Goal: Task Accomplishment & Management: Complete application form

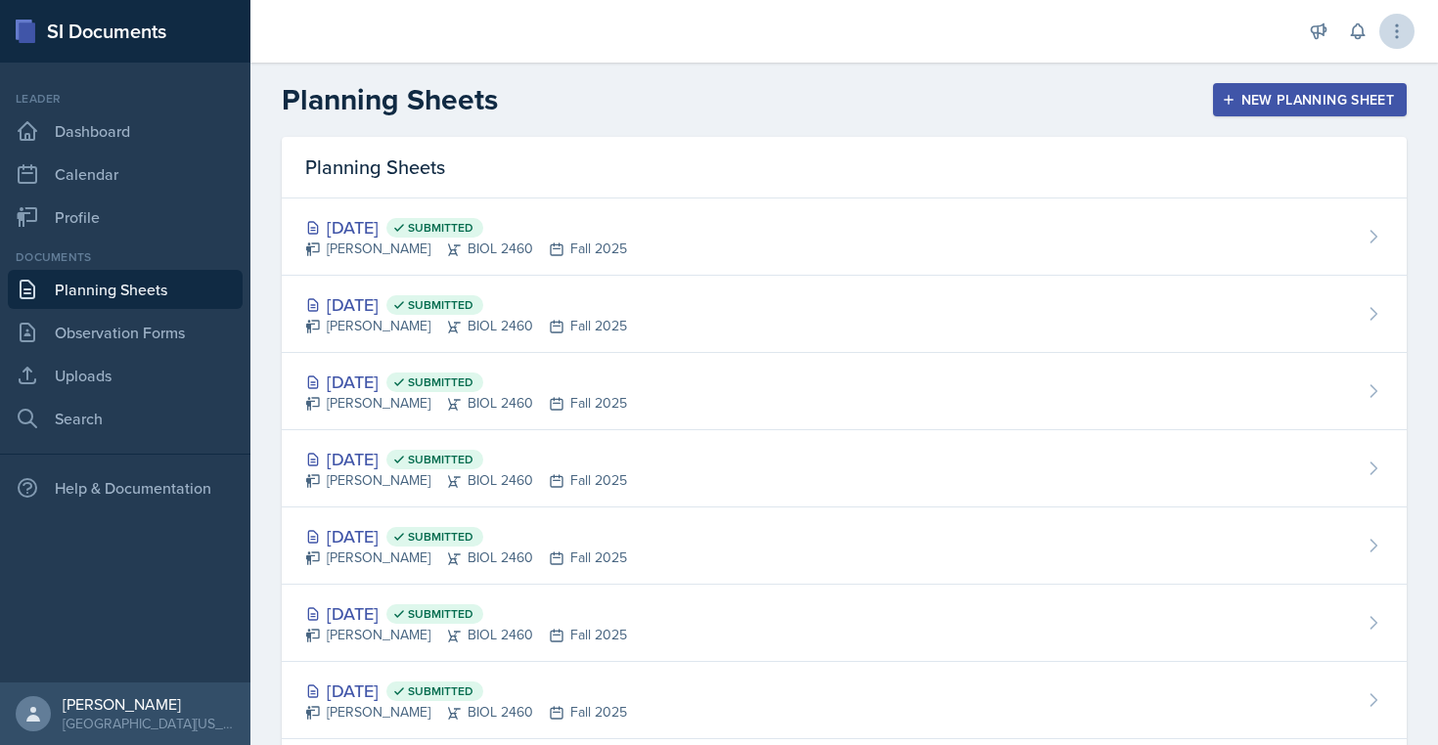
click at [1390, 32] on icon at bounding box center [1397, 32] width 20 height 20
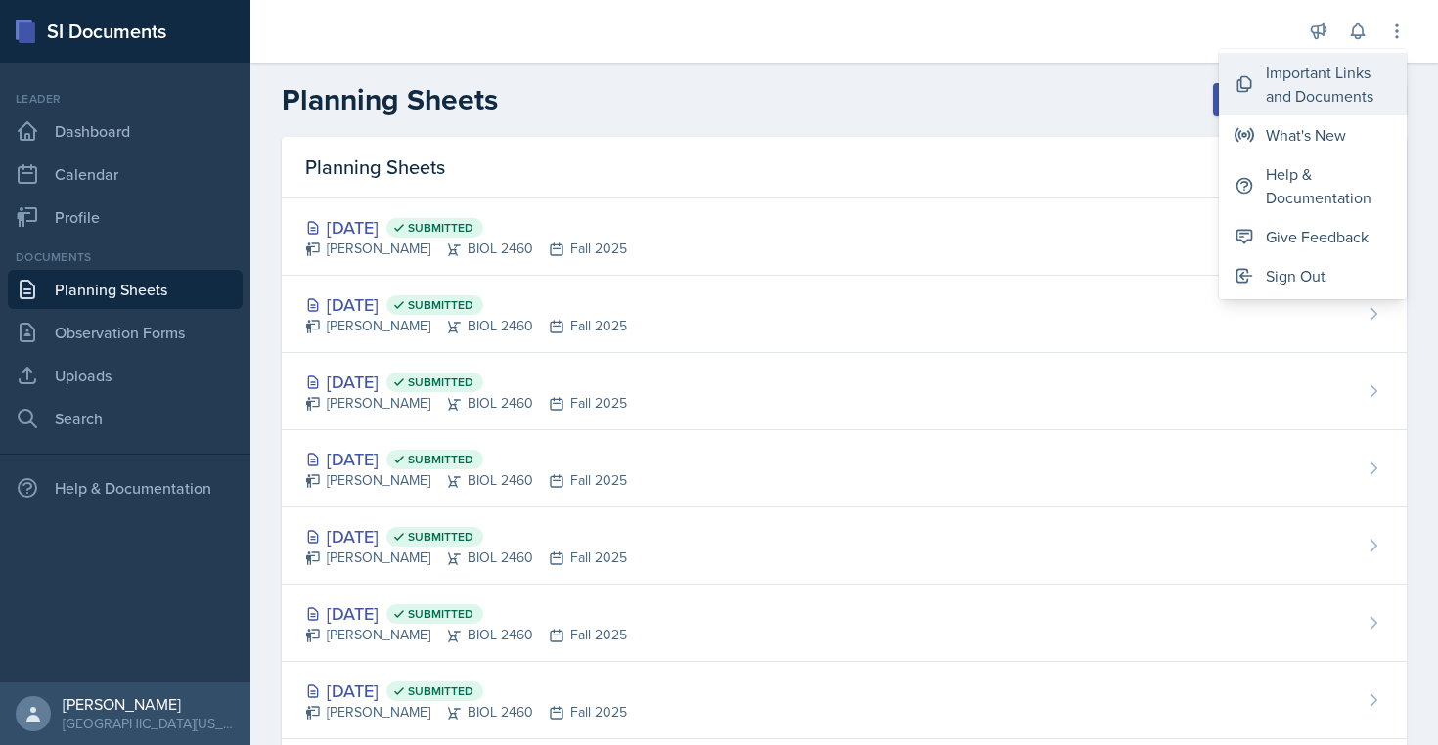
click at [1329, 74] on div "Important Links and Documents" at bounding box center [1328, 84] width 125 height 47
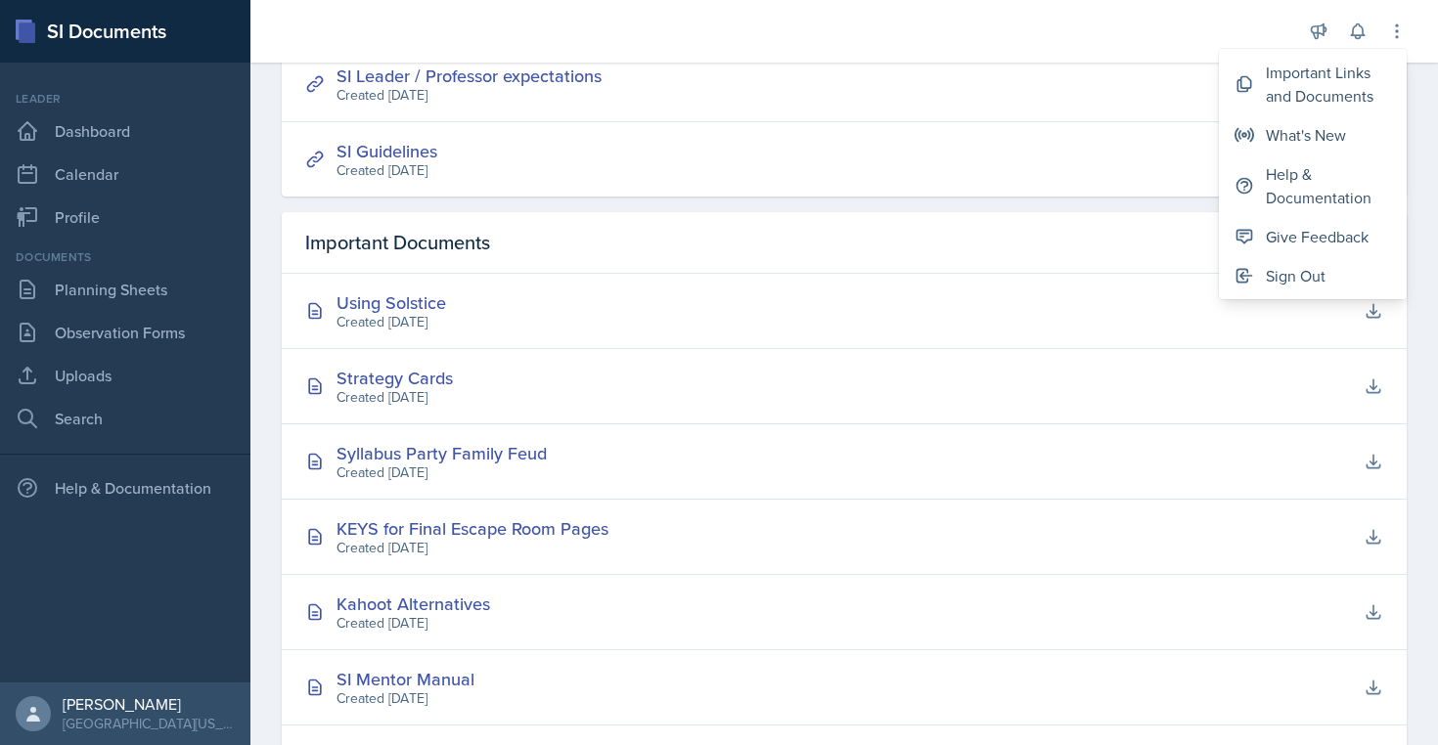
scroll to position [619, 0]
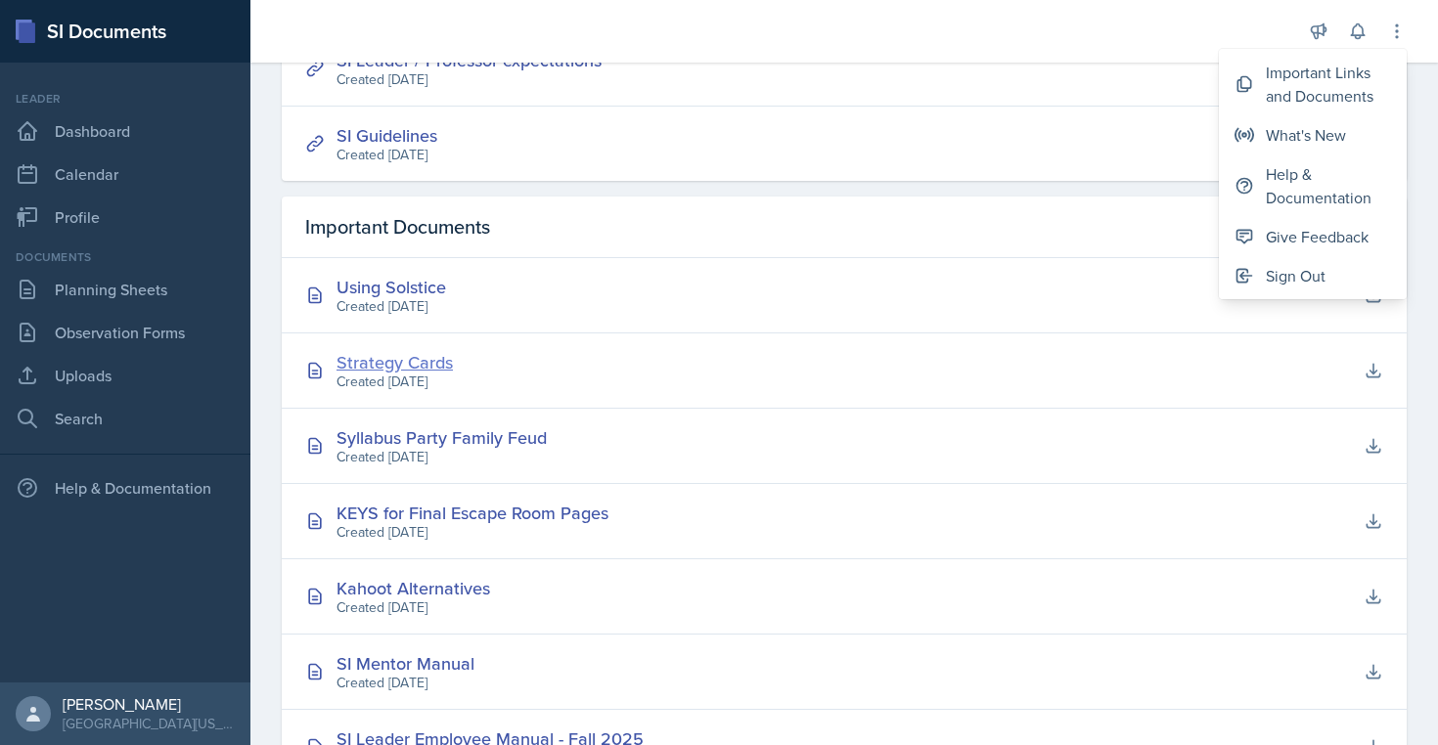
click at [405, 365] on div "Strategy Cards" at bounding box center [394, 362] width 116 height 26
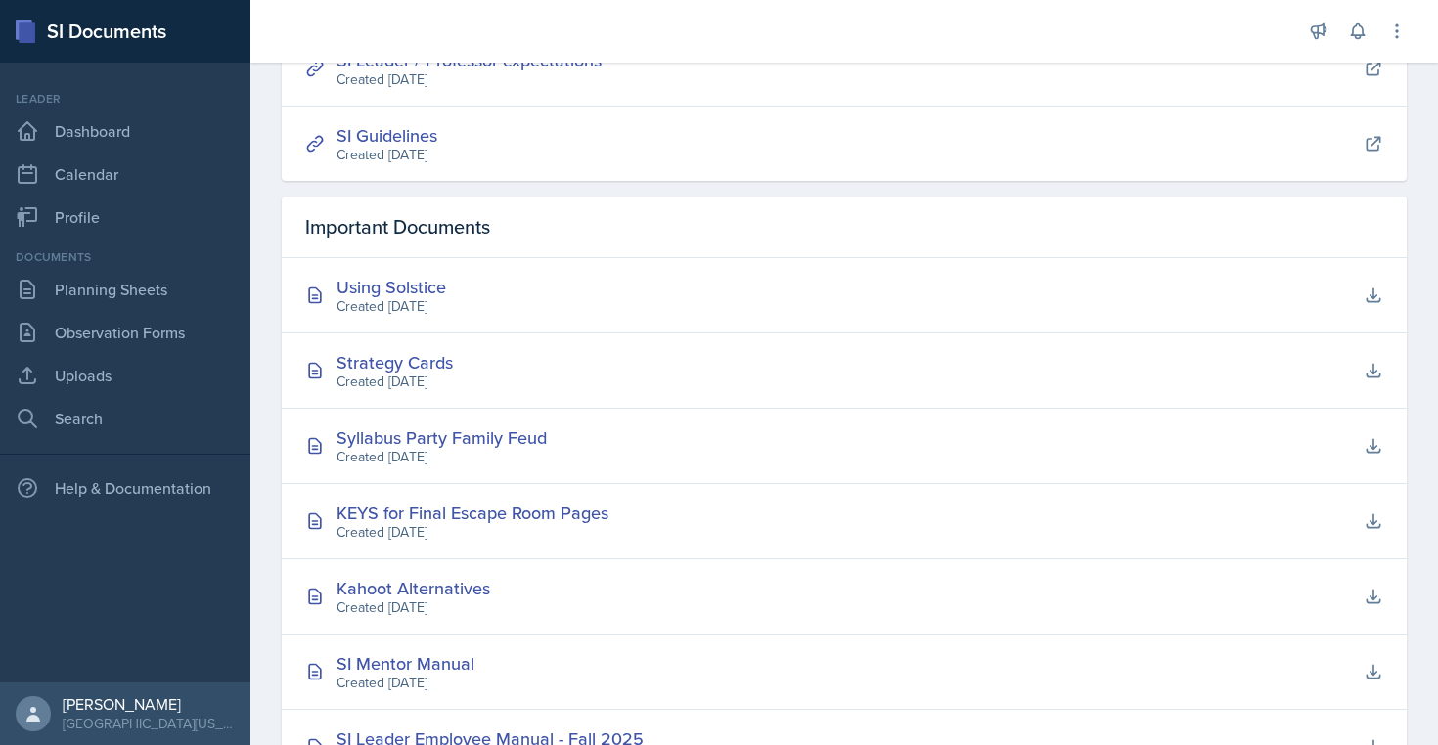
click at [899, 41] on div at bounding box center [775, 31] width 1019 height 63
click at [100, 281] on link "Planning Sheets" at bounding box center [125, 289] width 235 height 39
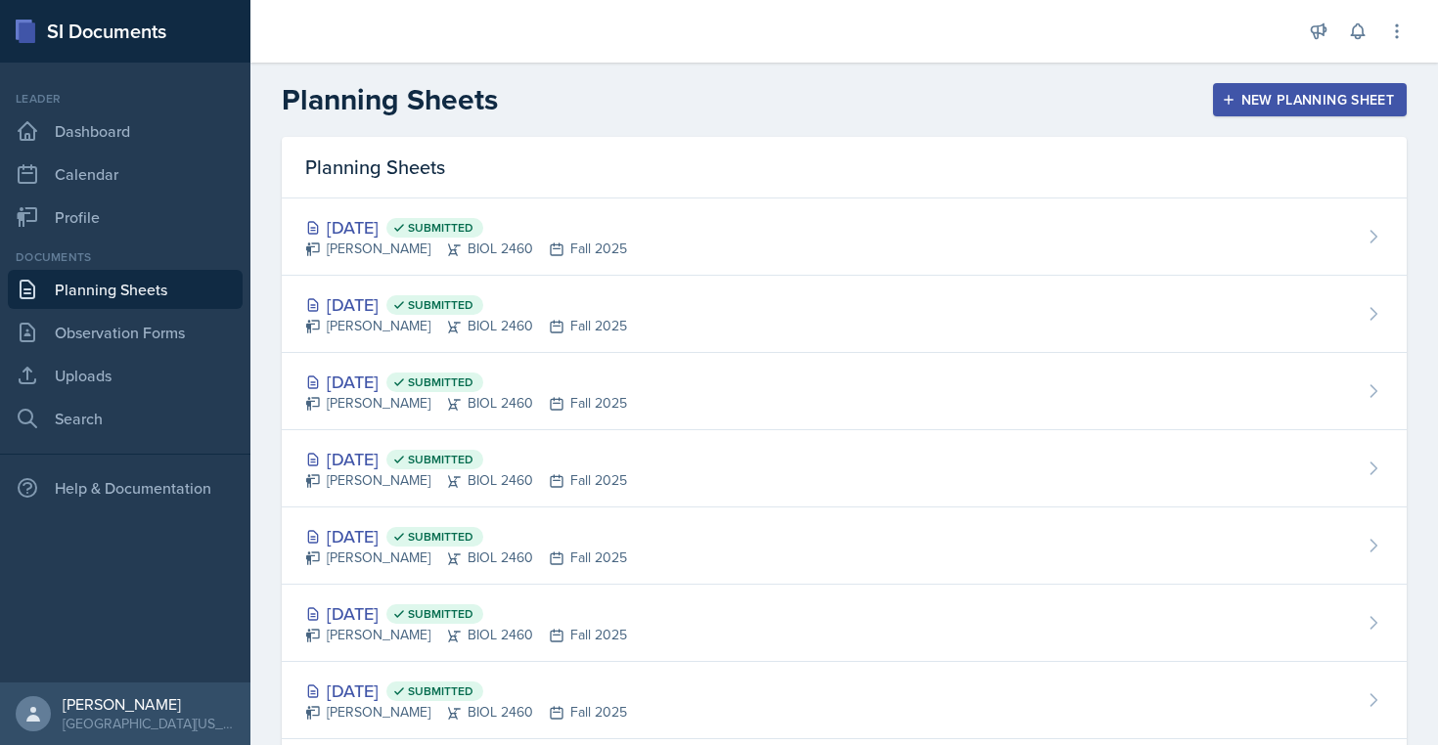
click at [1306, 96] on div "New Planning Sheet" at bounding box center [1309, 100] width 168 height 16
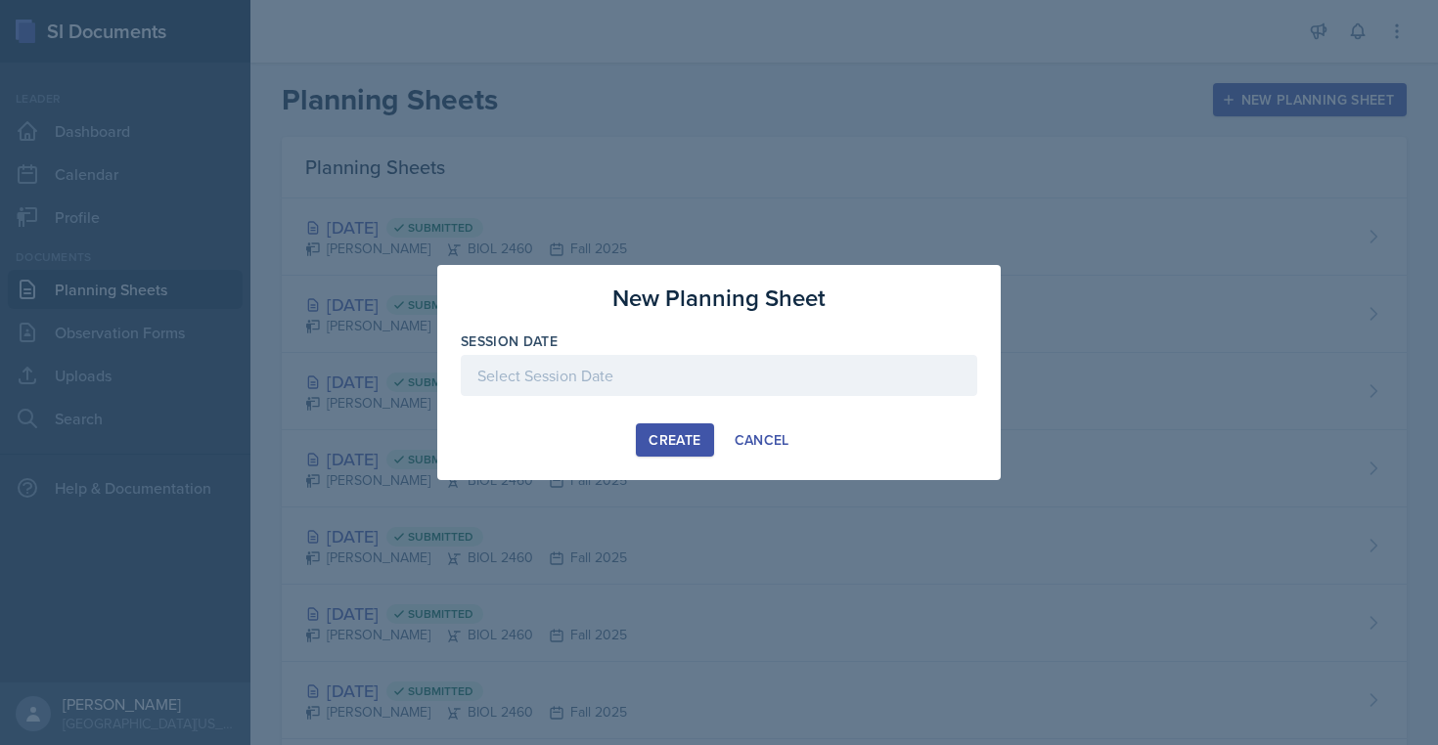
click at [866, 382] on div at bounding box center [719, 375] width 516 height 41
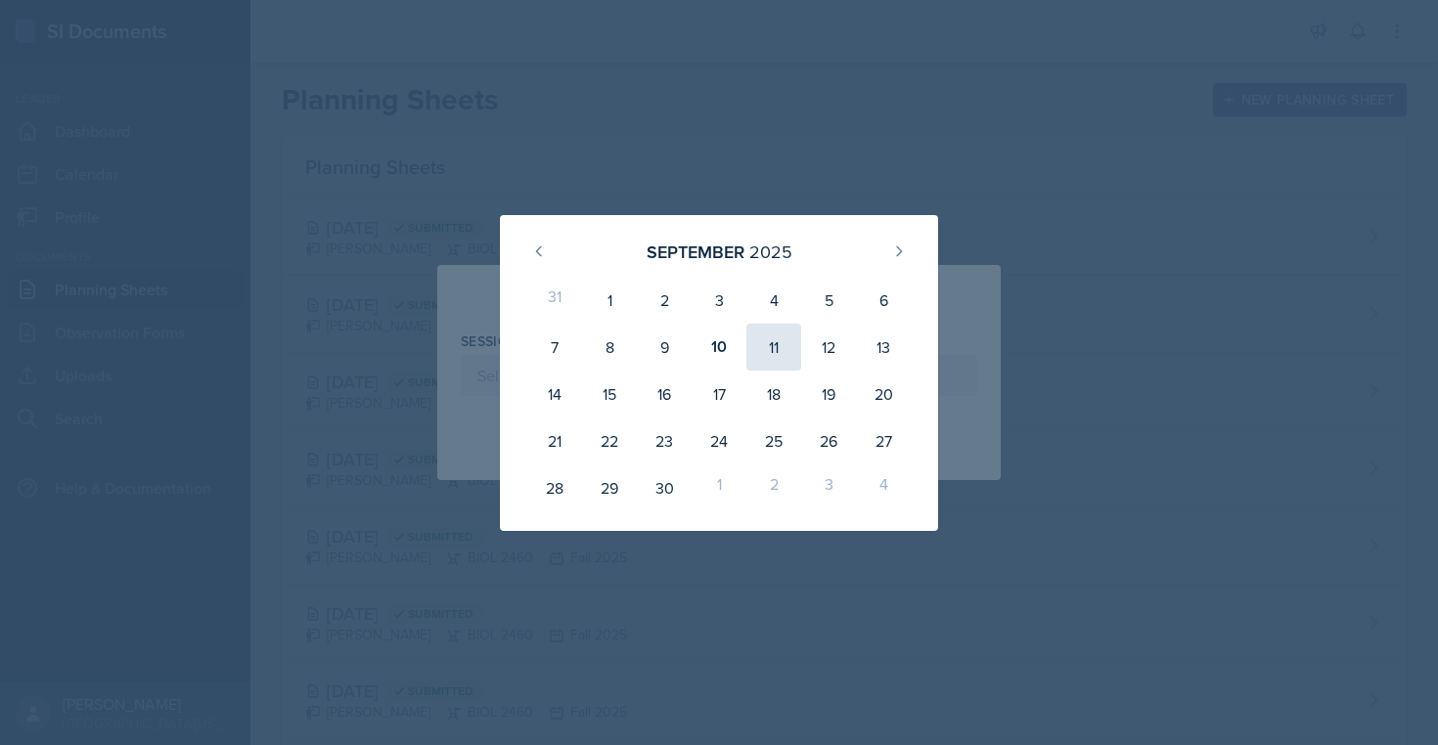
click at [784, 346] on div "11" at bounding box center [773, 347] width 55 height 47
type input "[DATE]"
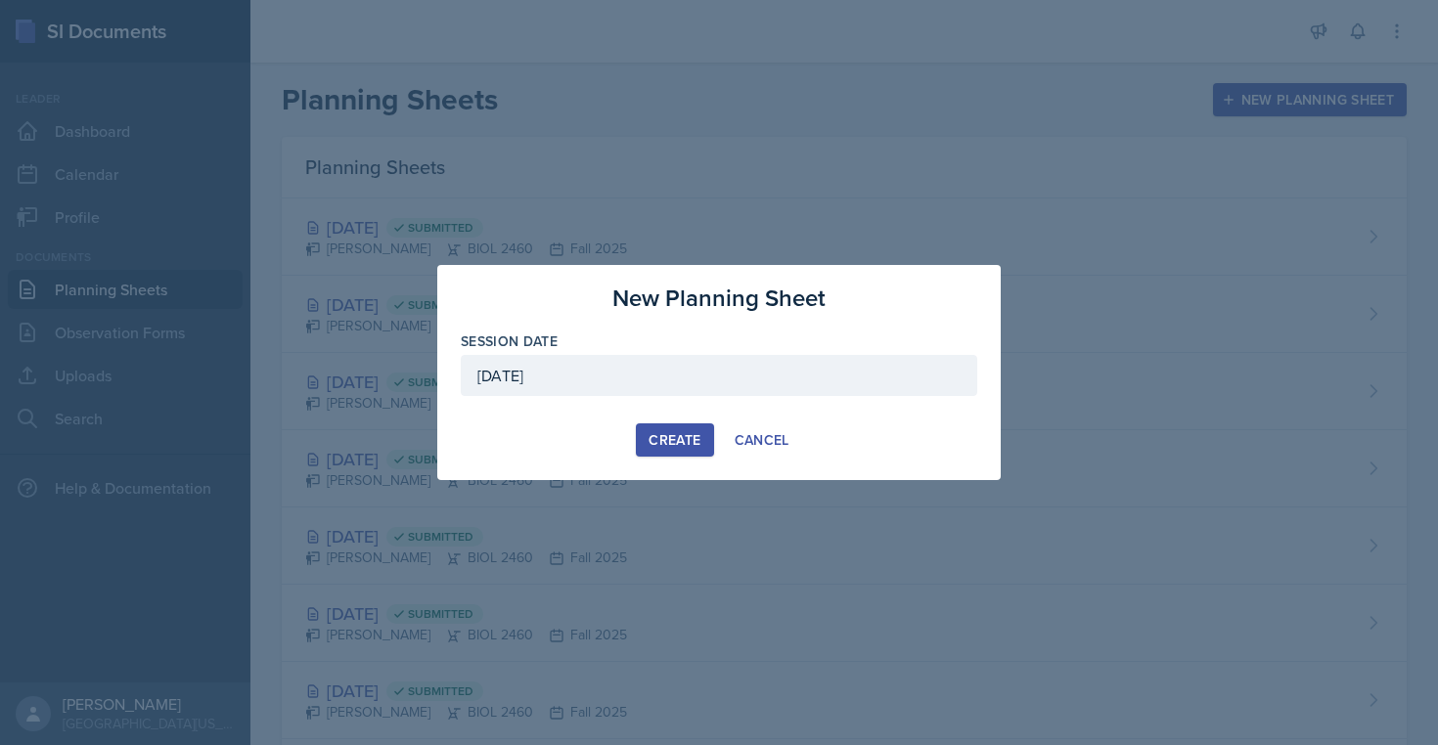
click at [687, 444] on div "Create" at bounding box center [674, 440] width 52 height 16
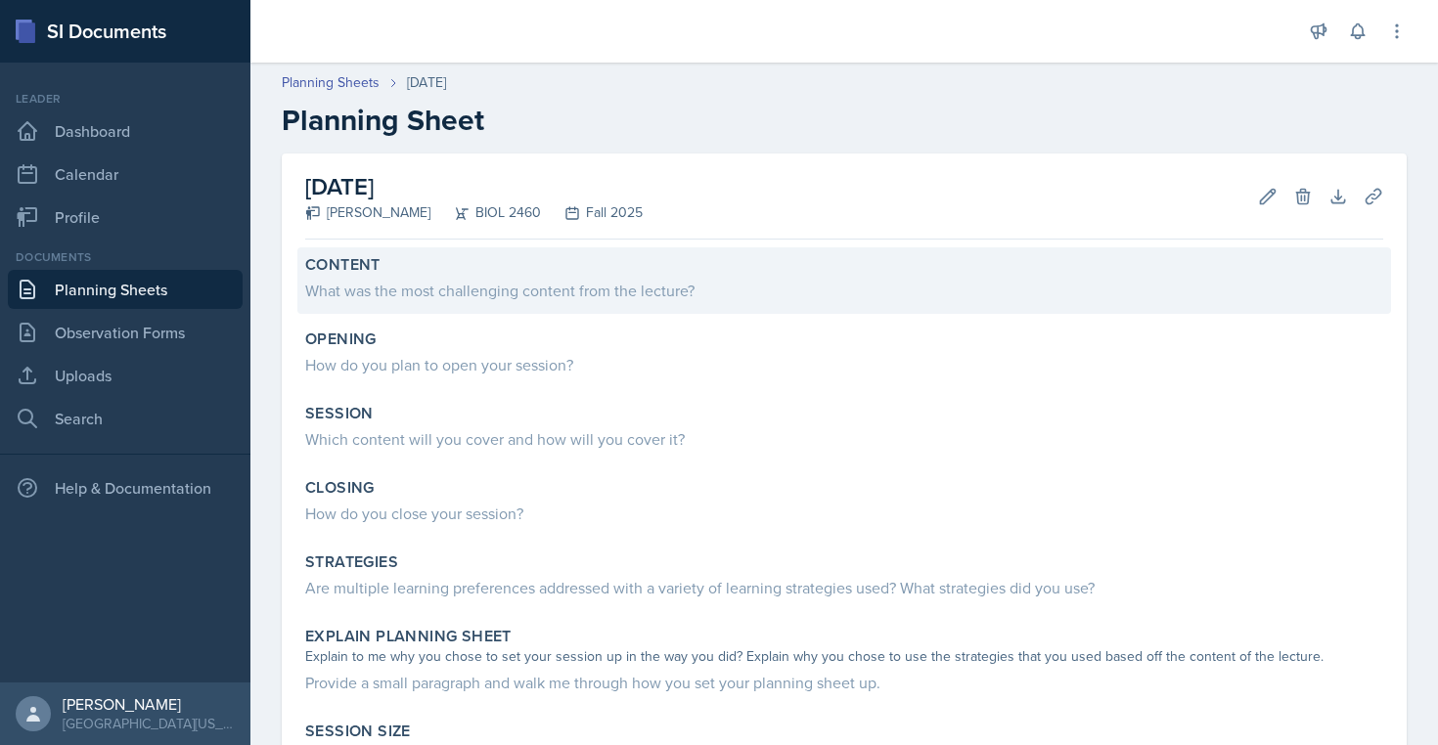
click at [427, 287] on div "What was the most challenging content from the lecture?" at bounding box center [844, 290] width 1078 height 23
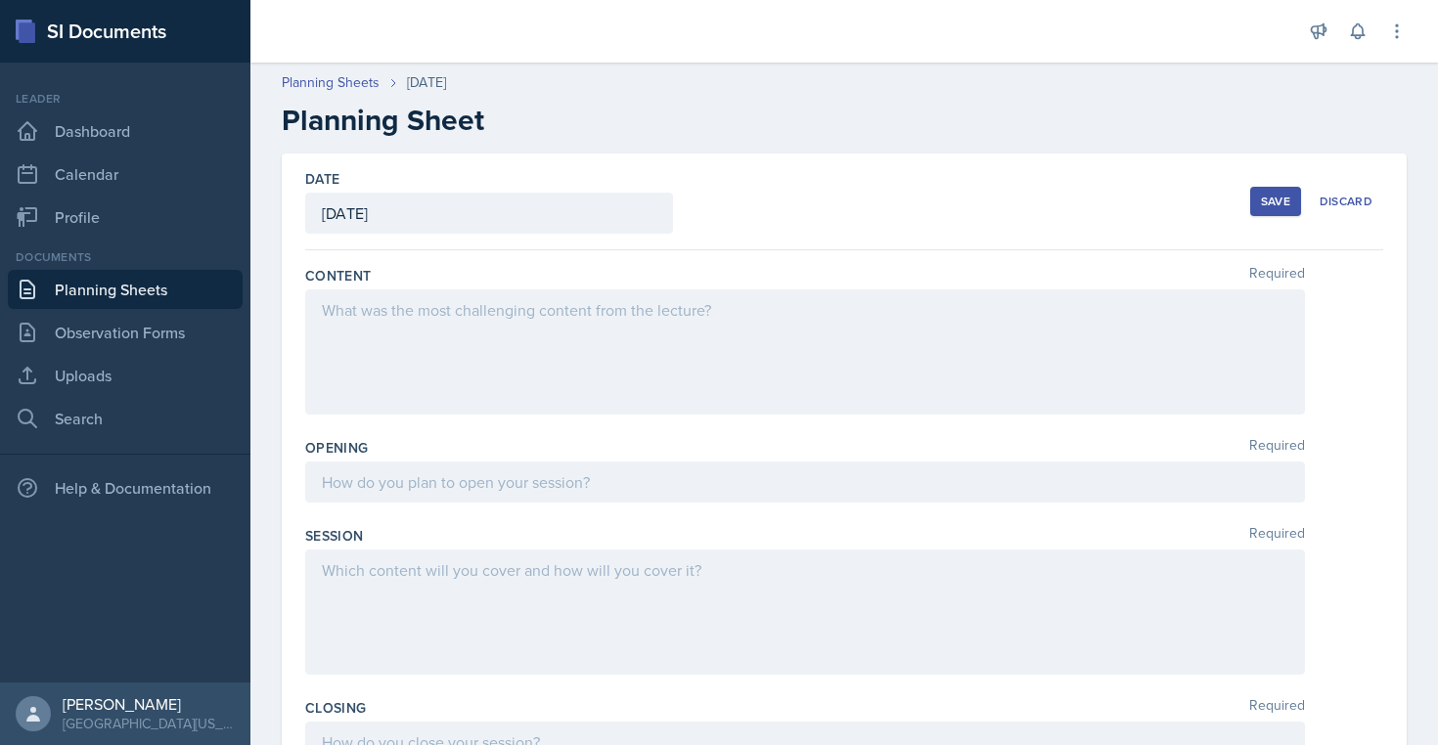
click at [449, 340] on div at bounding box center [805, 351] width 1000 height 125
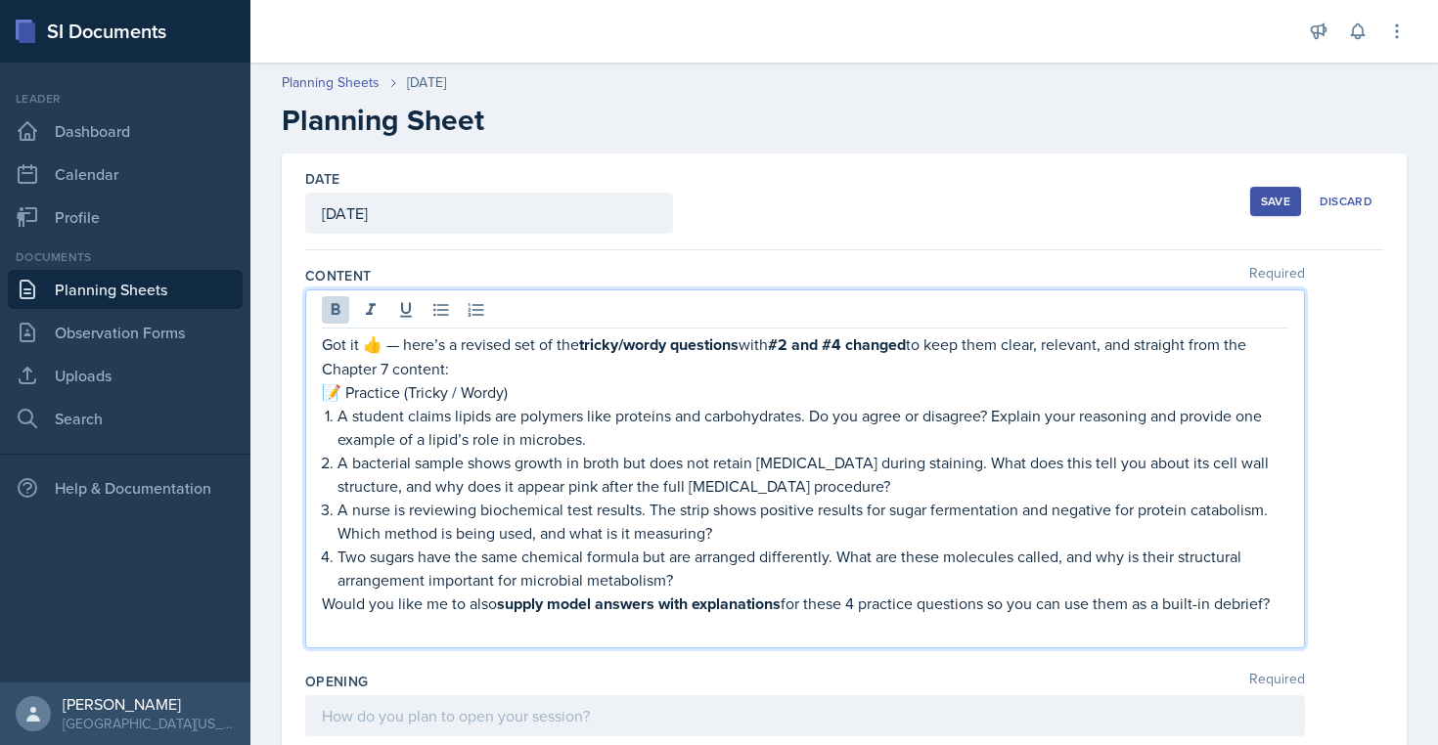
drag, startPoint x: 415, startPoint y: 628, endPoint x: 293, endPoint y: 353, distance: 300.4
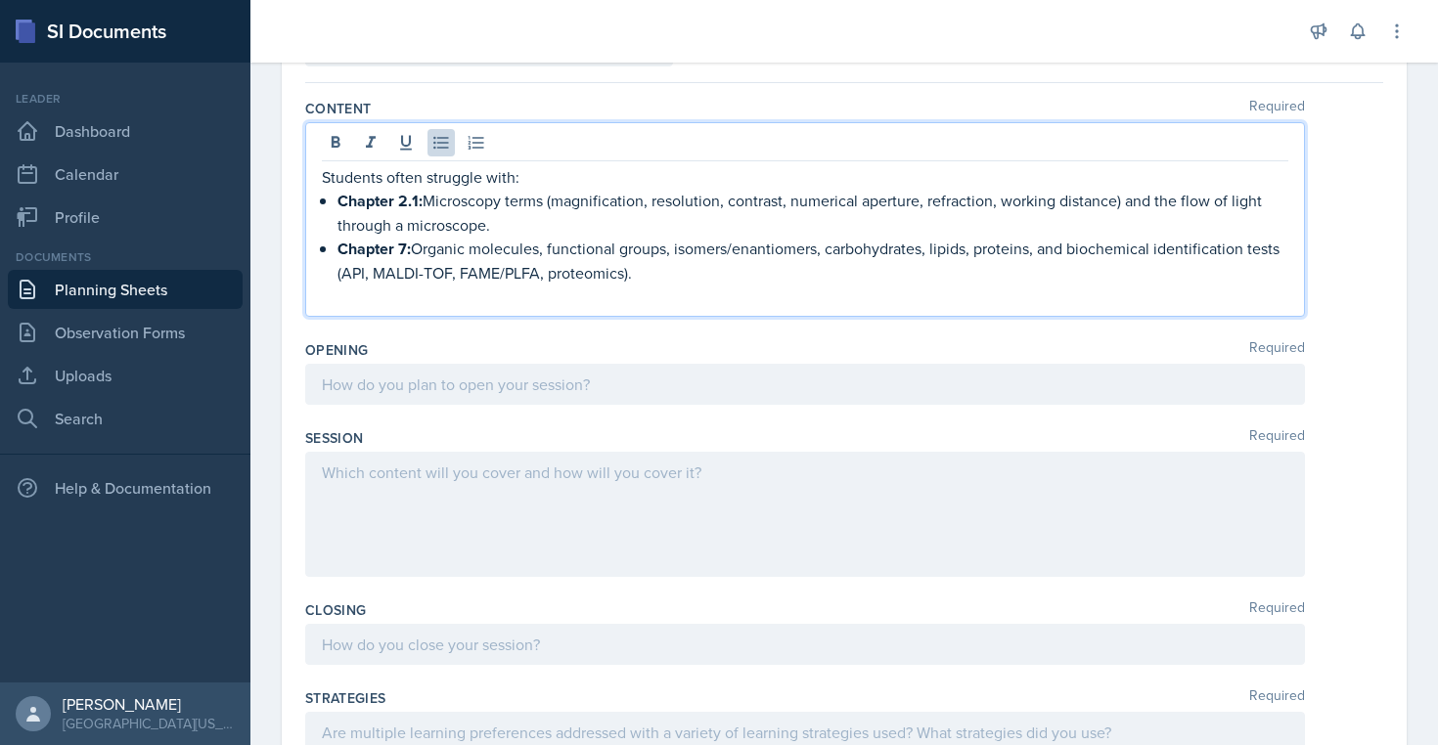
scroll to position [189, 0]
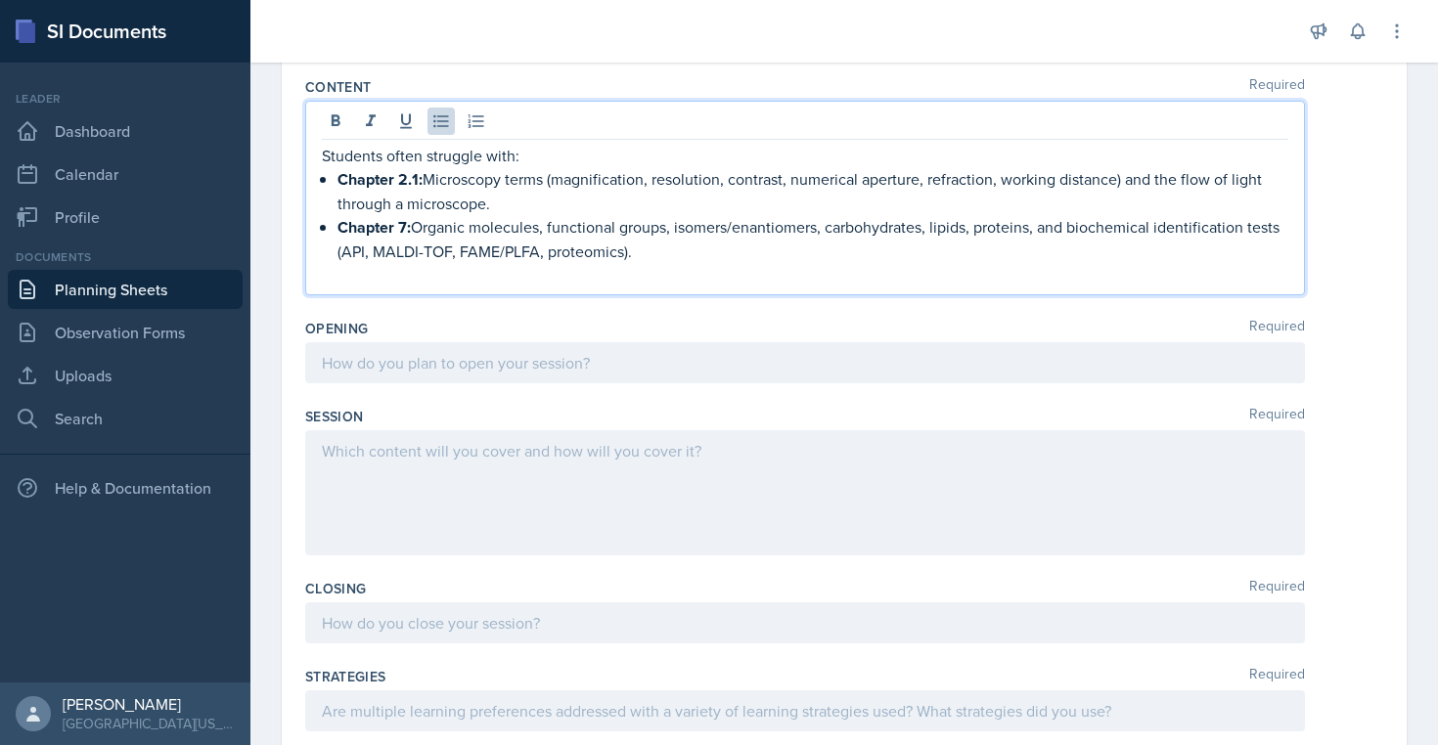
click at [412, 376] on div at bounding box center [805, 362] width 1000 height 41
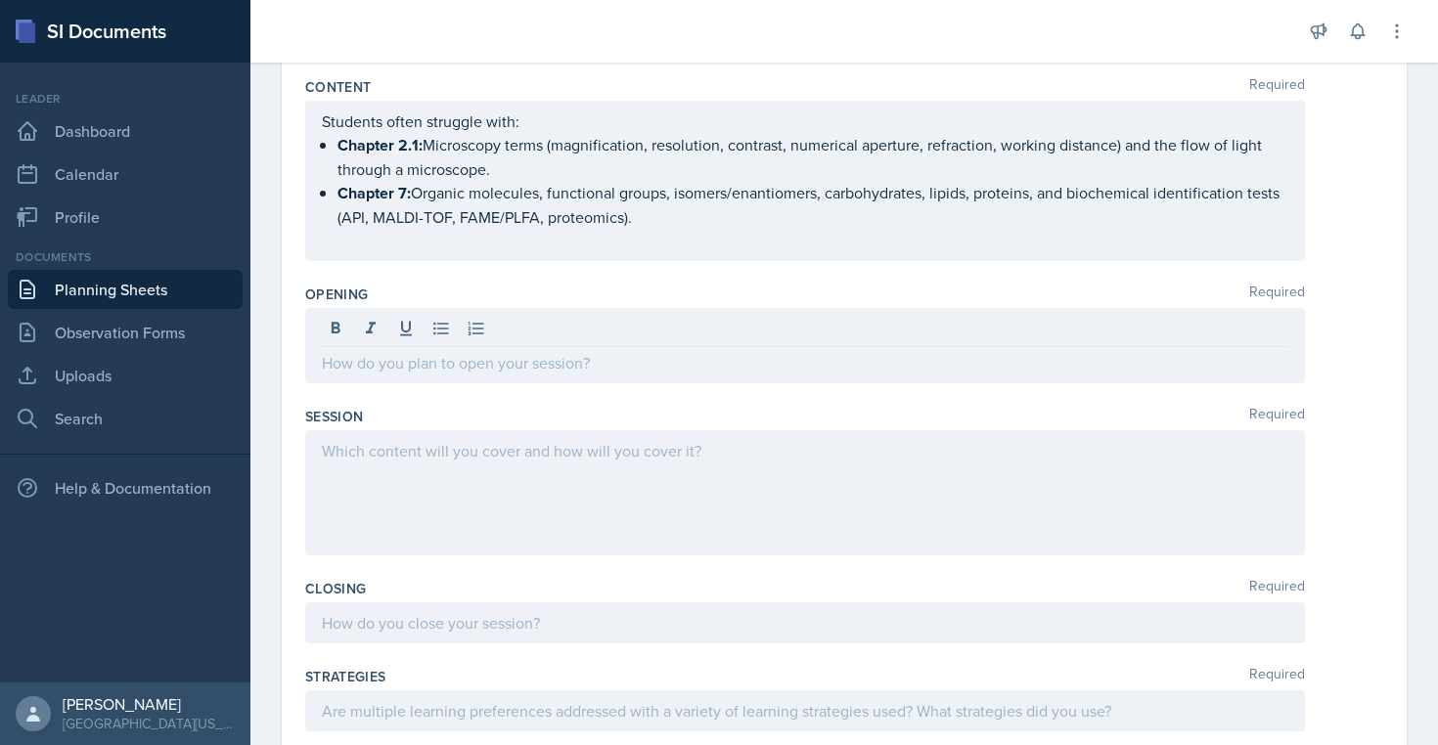
click at [355, 360] on p at bounding box center [805, 362] width 966 height 23
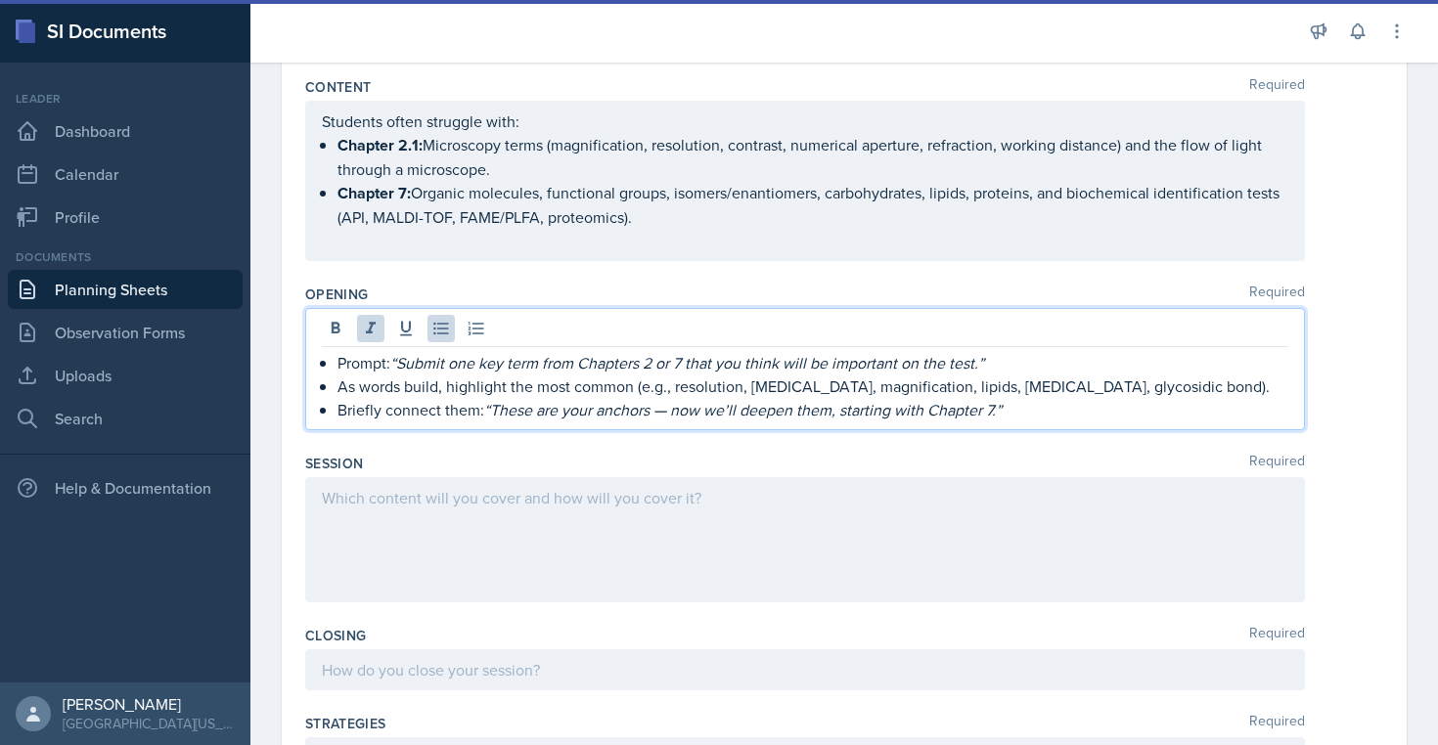
click at [476, 504] on div at bounding box center [805, 539] width 1000 height 125
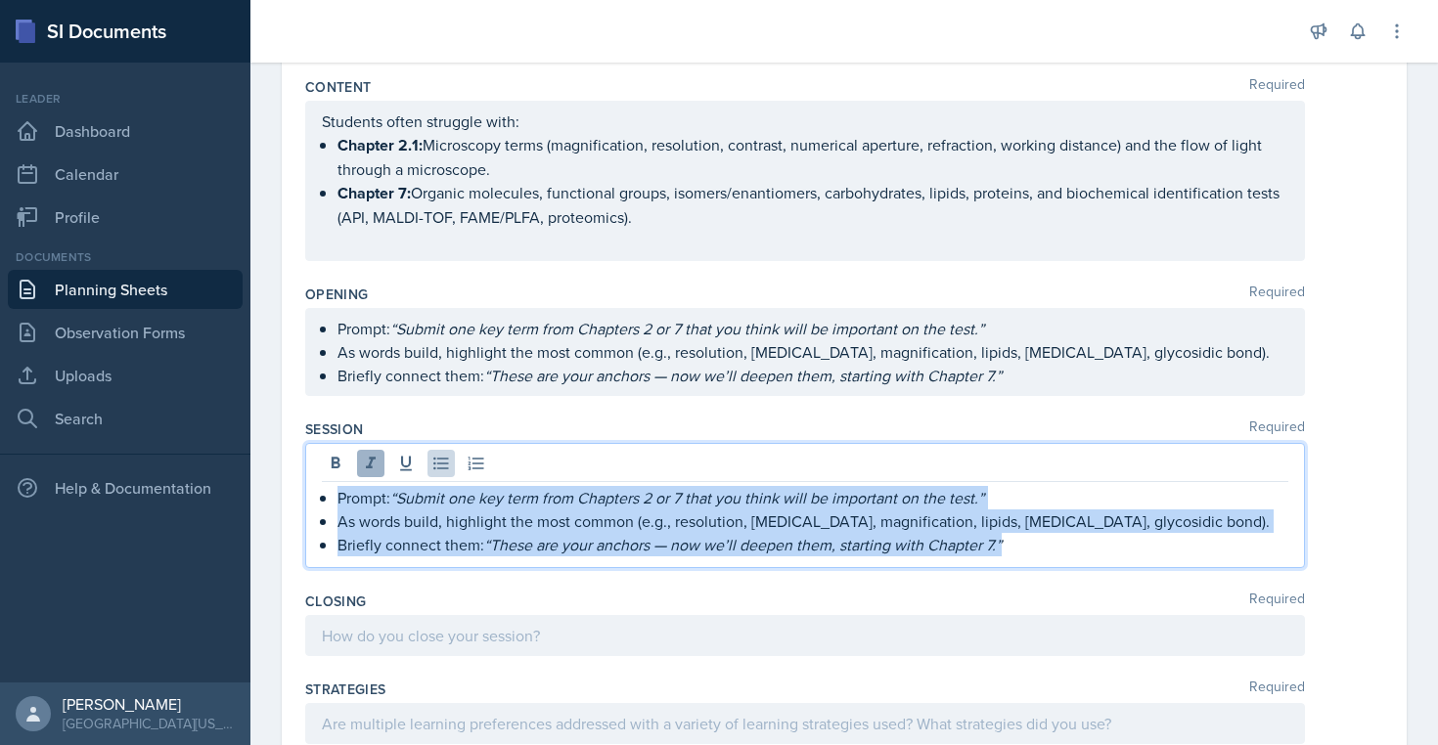
drag, startPoint x: 1022, startPoint y: 545, endPoint x: 373, endPoint y: 454, distance: 655.7
click at [373, 454] on div "Prompt: “Submit one key term from Chapters 2 or 7 that you think will be import…" at bounding box center [805, 505] width 1000 height 125
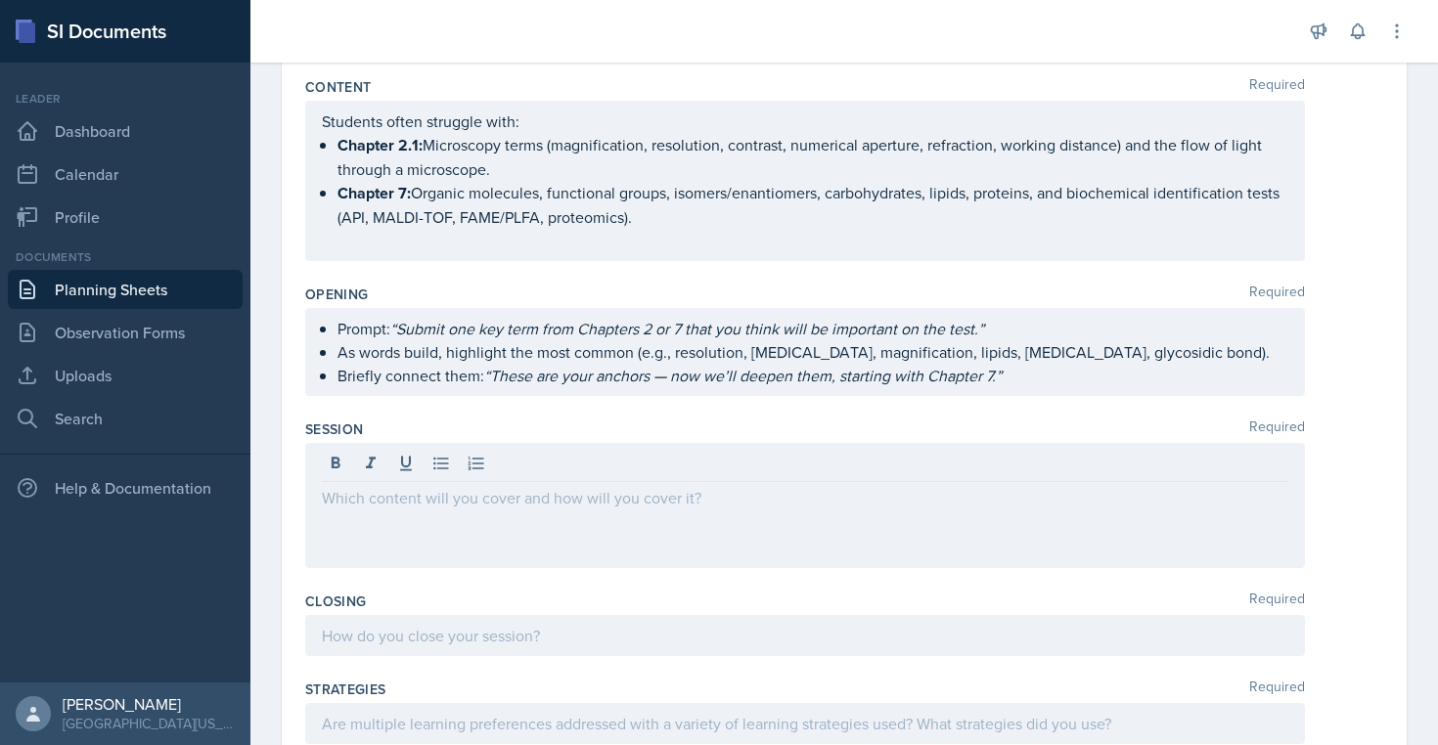
click at [344, 501] on p at bounding box center [805, 497] width 966 height 23
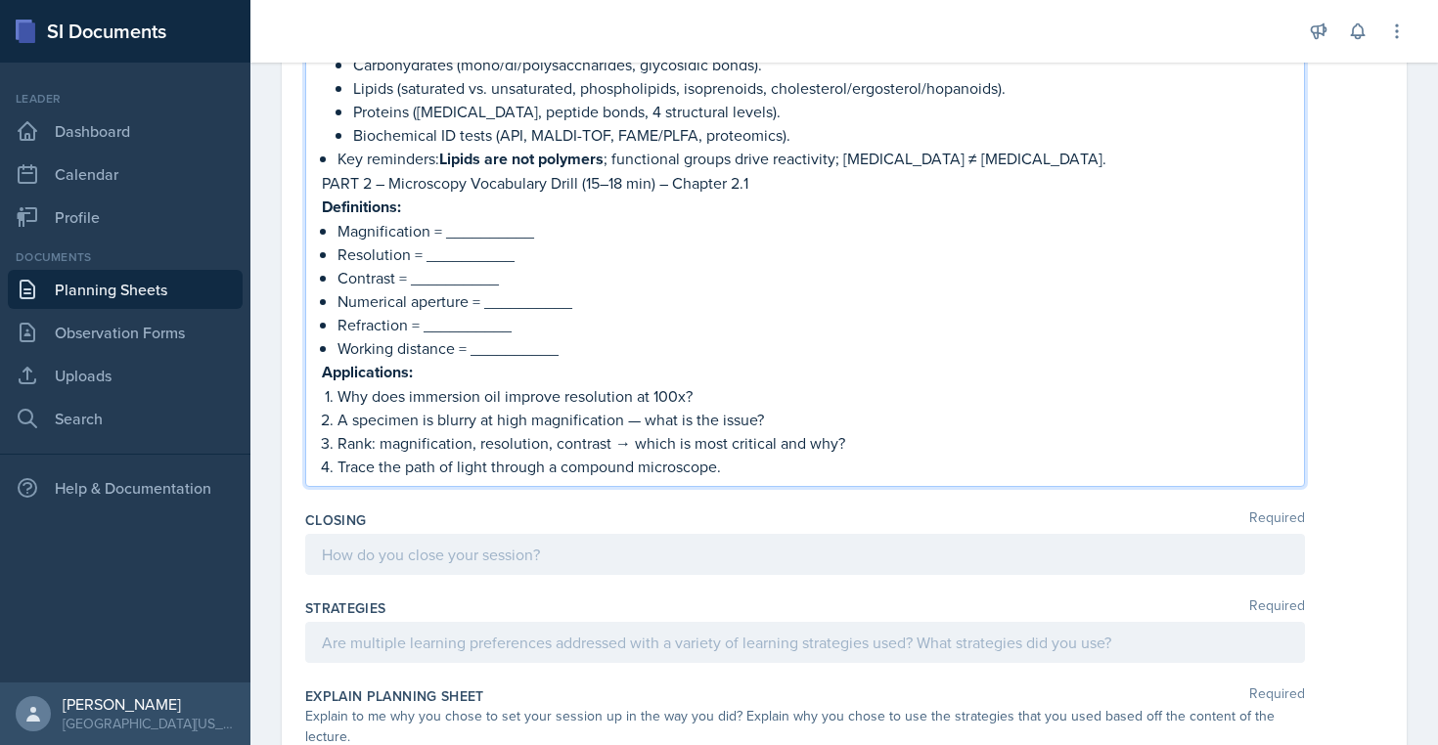
scroll to position [741, 0]
click at [1041, 154] on p "Key reminders: Lipids are not polymers ; functional groups drive reactivity; [M…" at bounding box center [812, 158] width 951 height 24
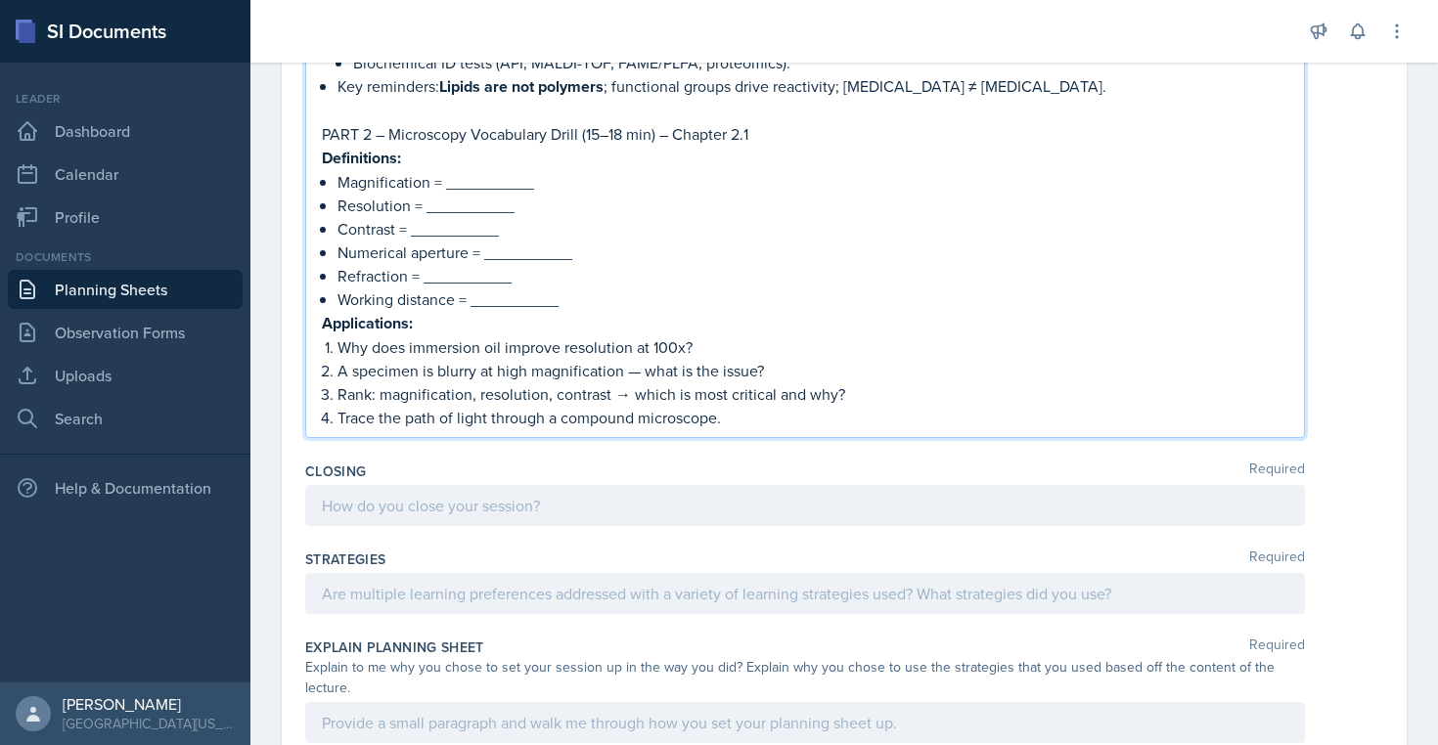
scroll to position [836, 0]
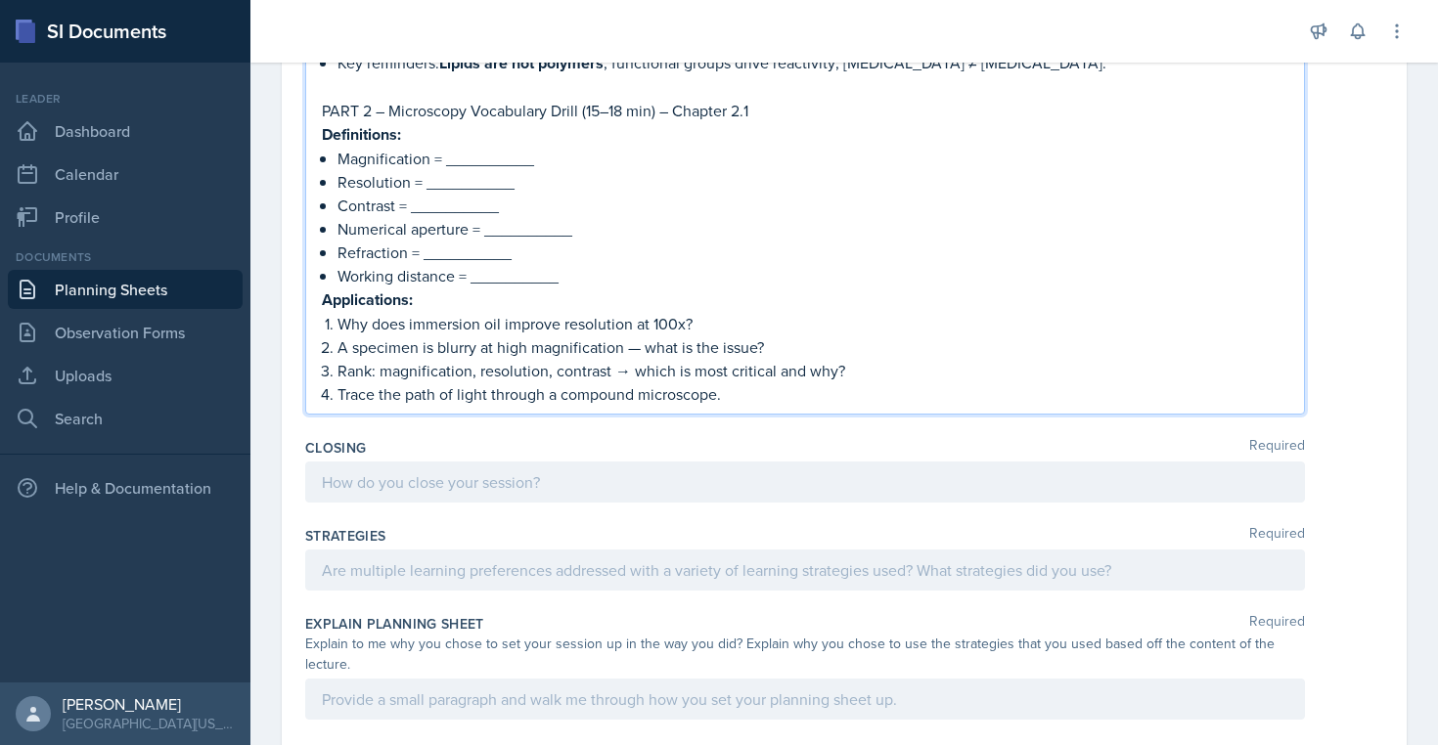
click at [385, 473] on div at bounding box center [805, 482] width 1000 height 41
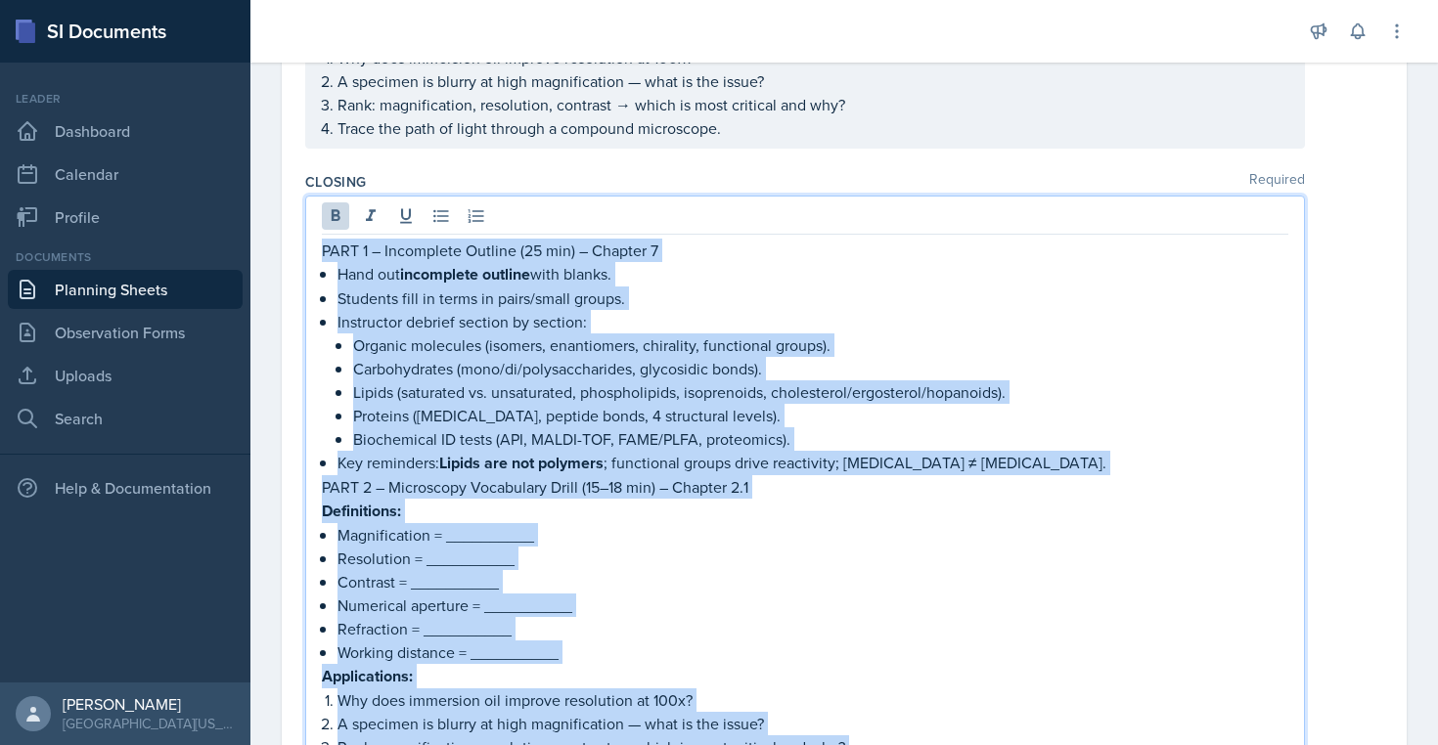
scroll to position [1008, 0]
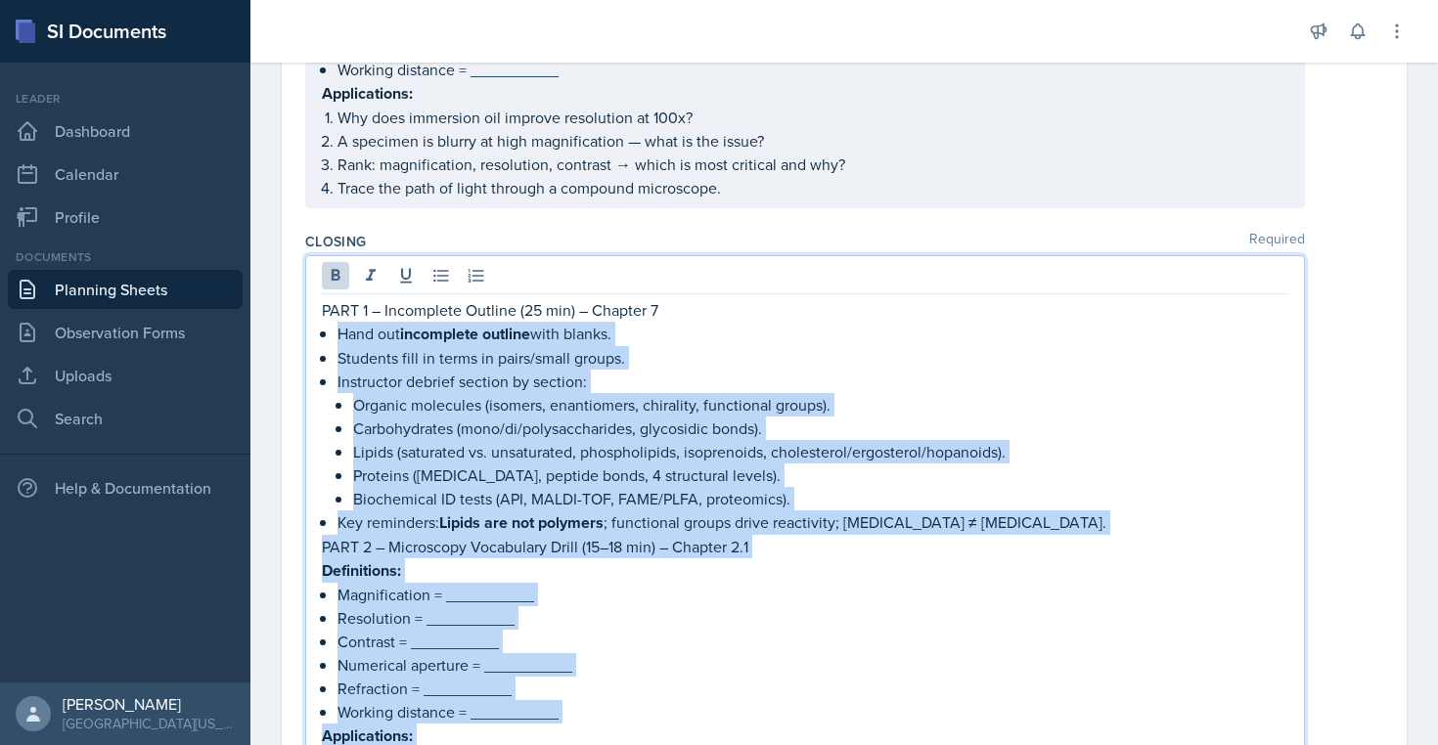
drag, startPoint x: 741, startPoint y: 541, endPoint x: 299, endPoint y: 321, distance: 493.8
click at [299, 321] on div "Date [DATE] [DATE] 31 1 2 3 4 5 6 7 8 9 10 11 12 13 14 15 16 17 18 19 20 21 22 …" at bounding box center [844, 298] width 1125 height 2306
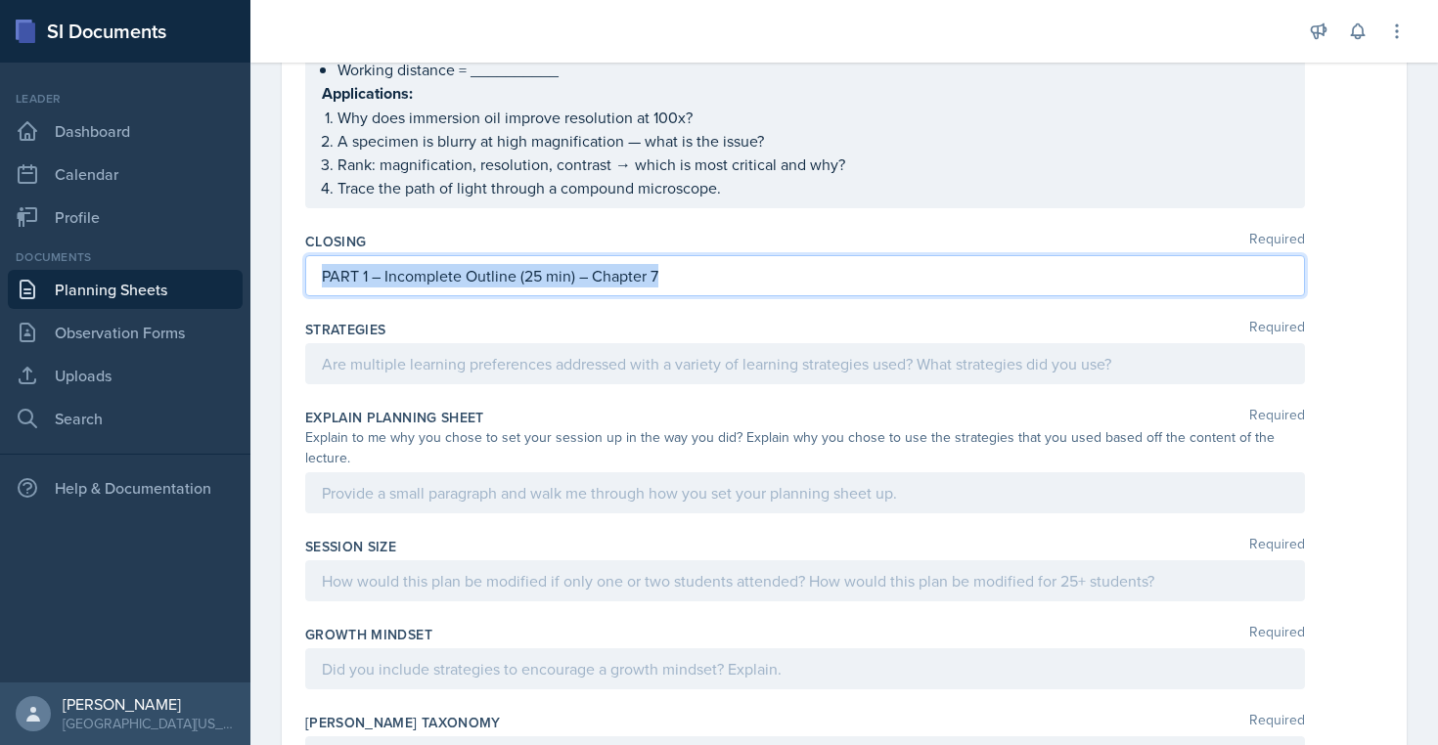
drag, startPoint x: 735, startPoint y: 268, endPoint x: 200, endPoint y: 266, distance: 535.9
click at [200, 266] on div "SI Documents Leader Dashboard Calendar Profile Documents Planning Sheets Observ…" at bounding box center [719, 372] width 1438 height 745
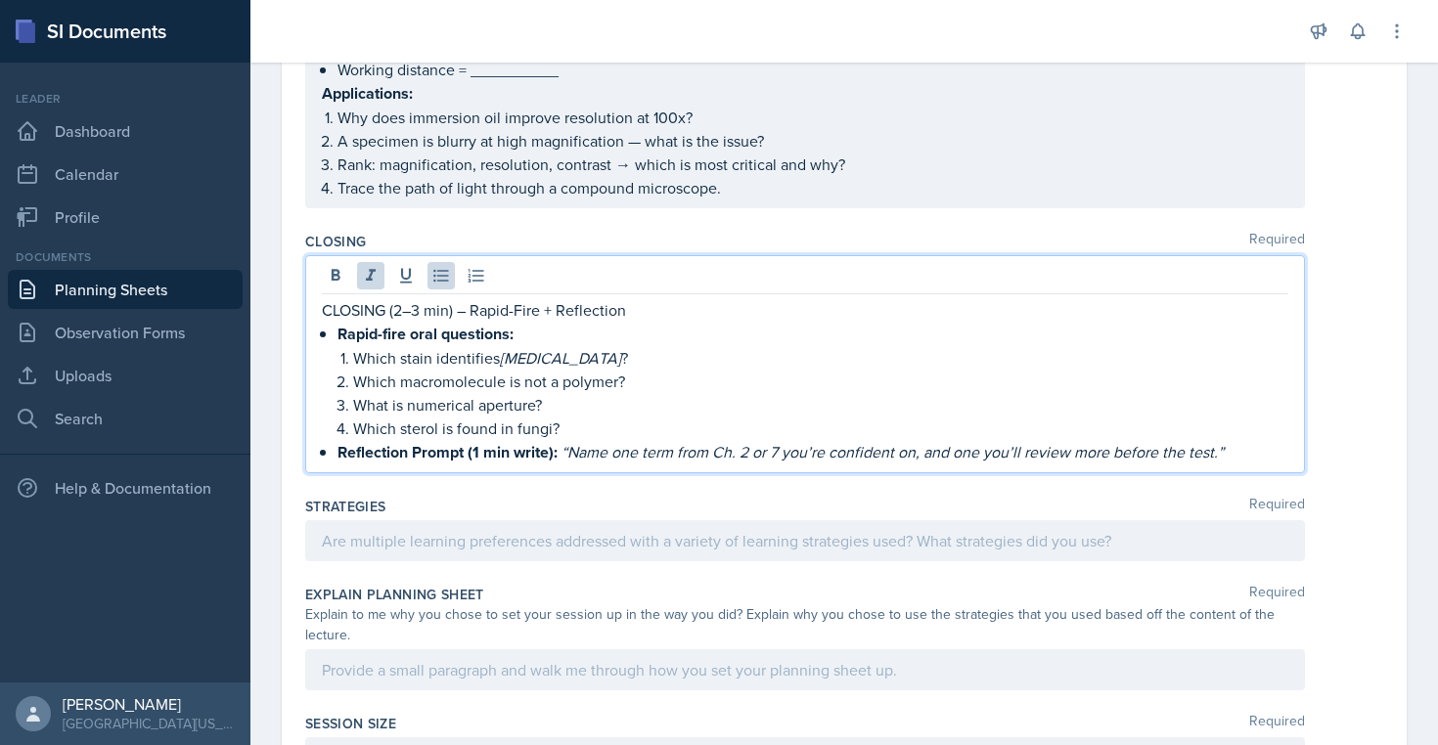
click at [413, 548] on div at bounding box center [805, 540] width 1000 height 41
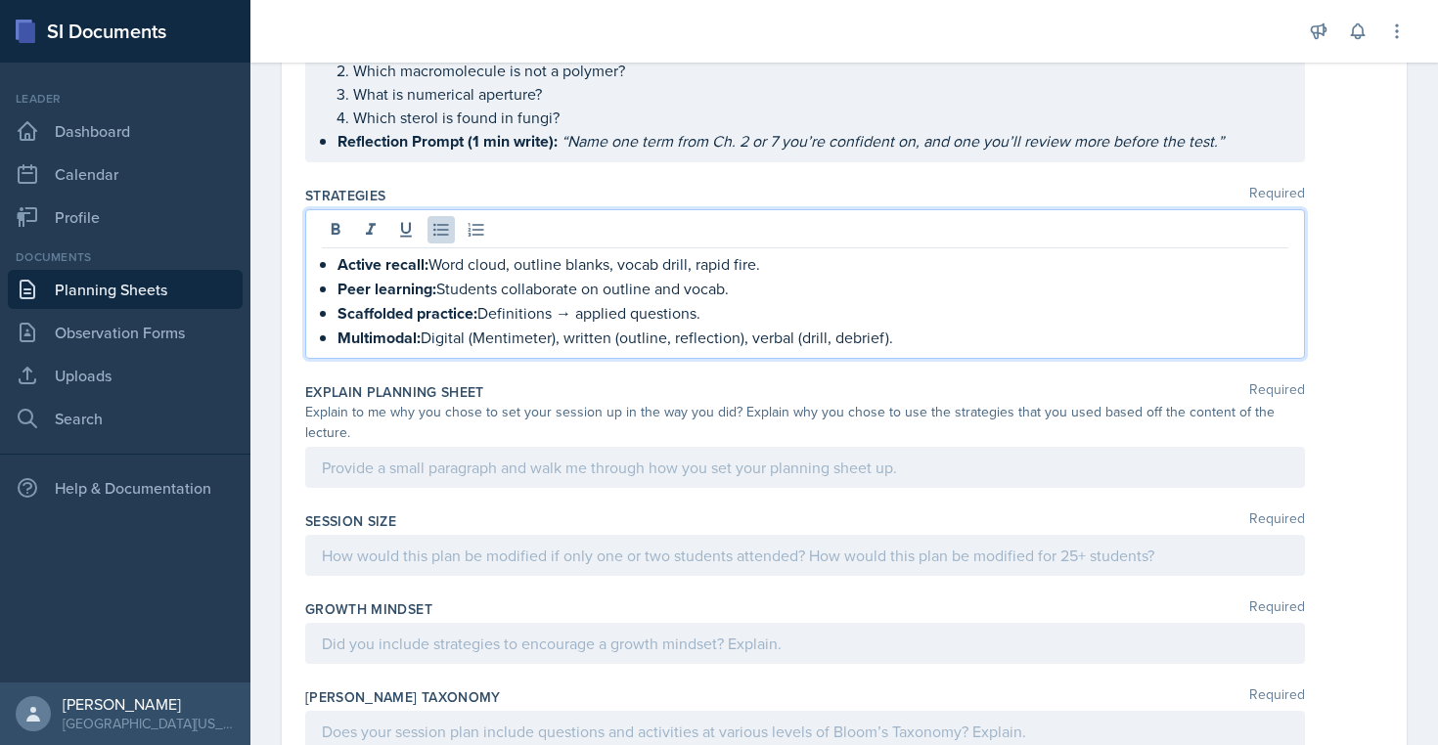
scroll to position [1324, 0]
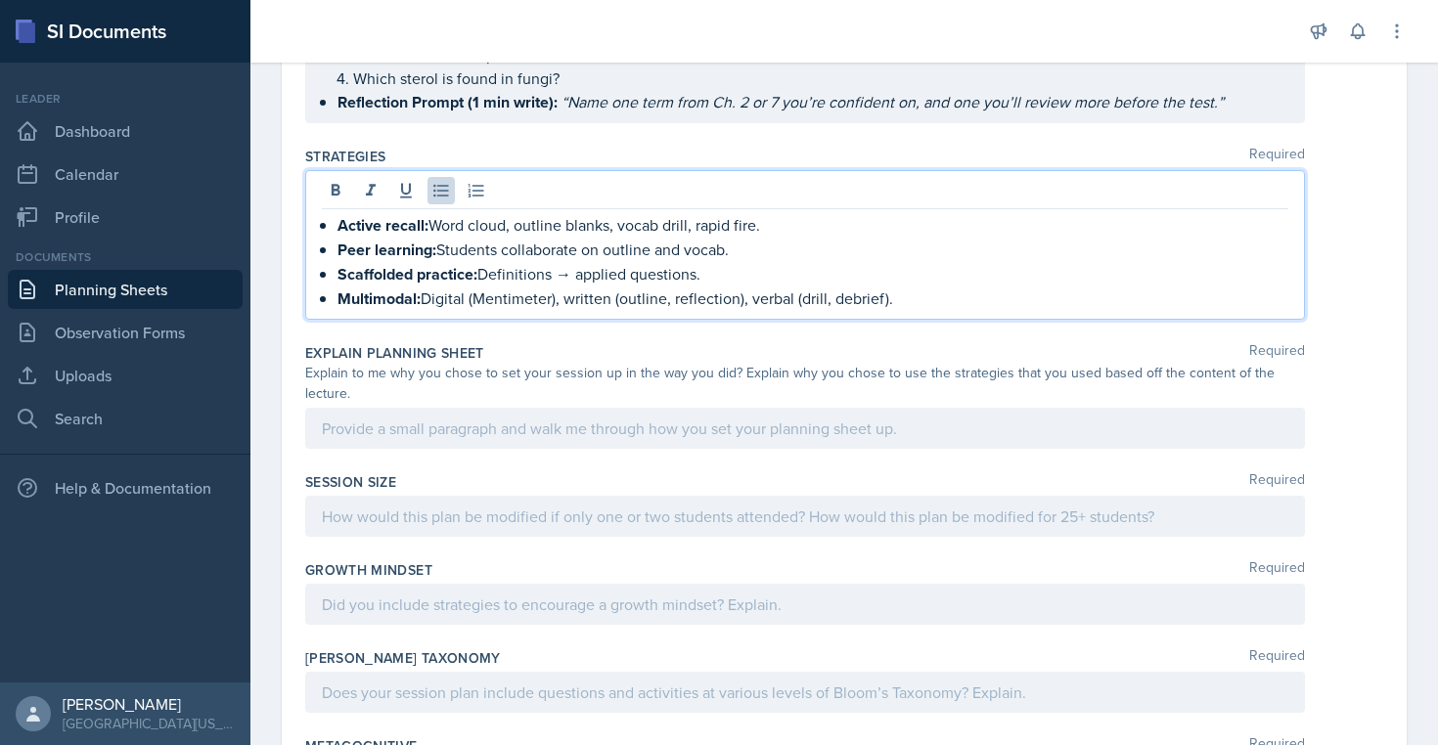
click at [466, 432] on div at bounding box center [805, 428] width 1000 height 41
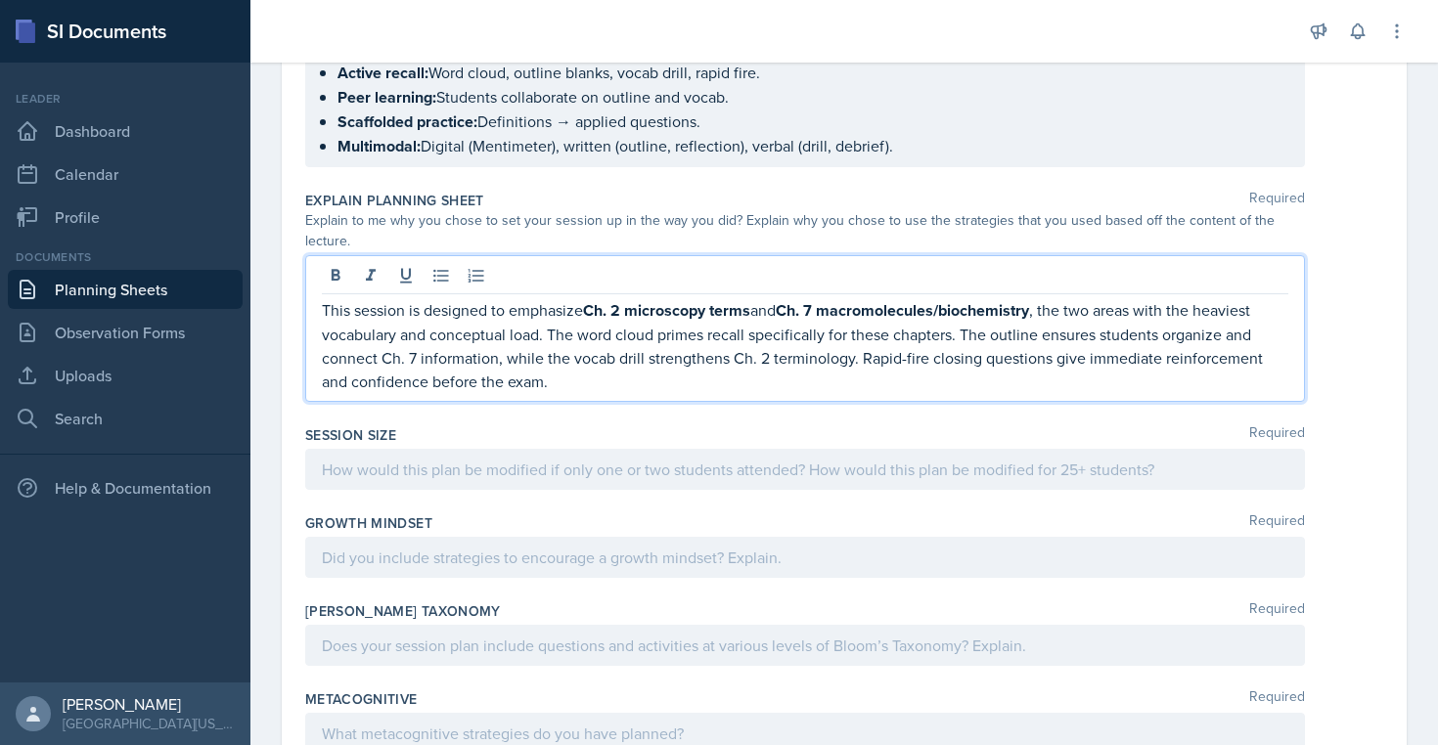
scroll to position [1483, 0]
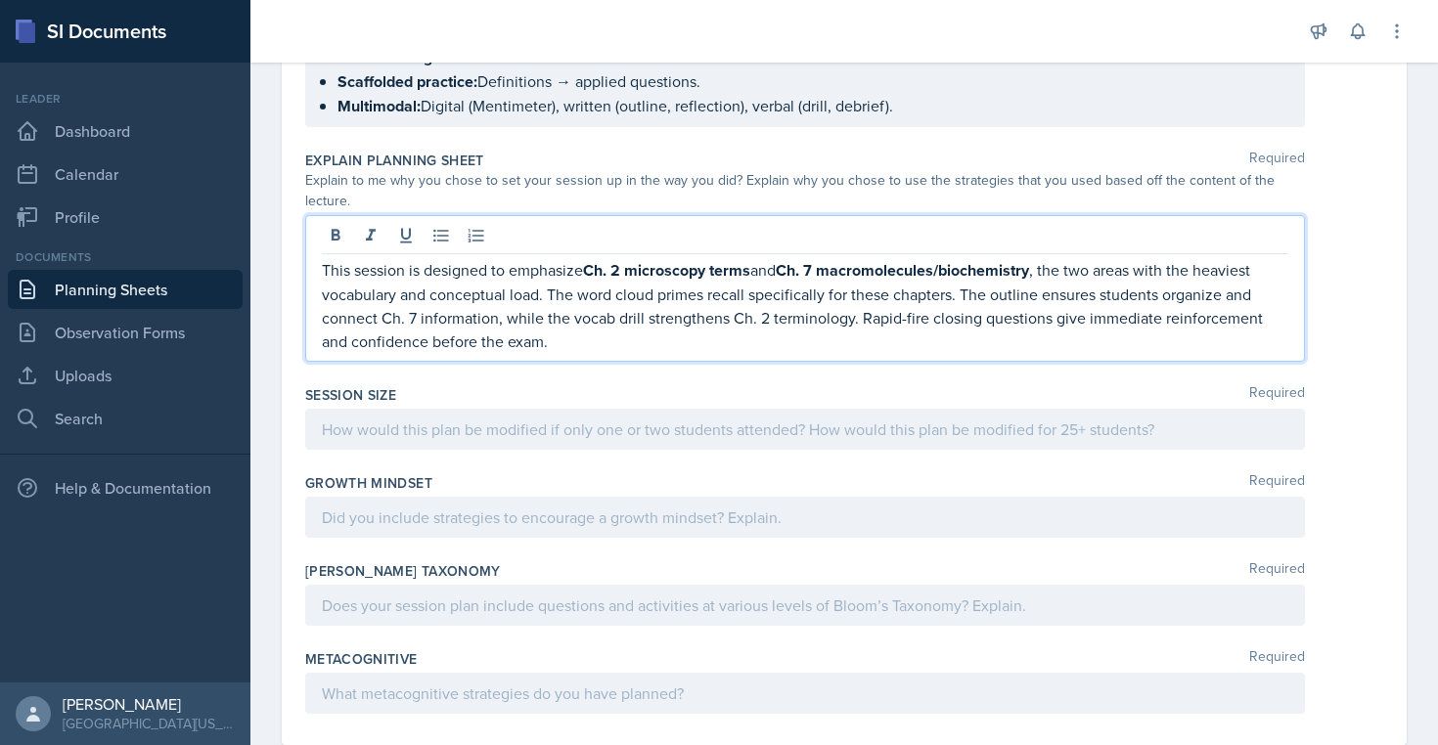
click at [439, 428] on div at bounding box center [805, 429] width 1000 height 41
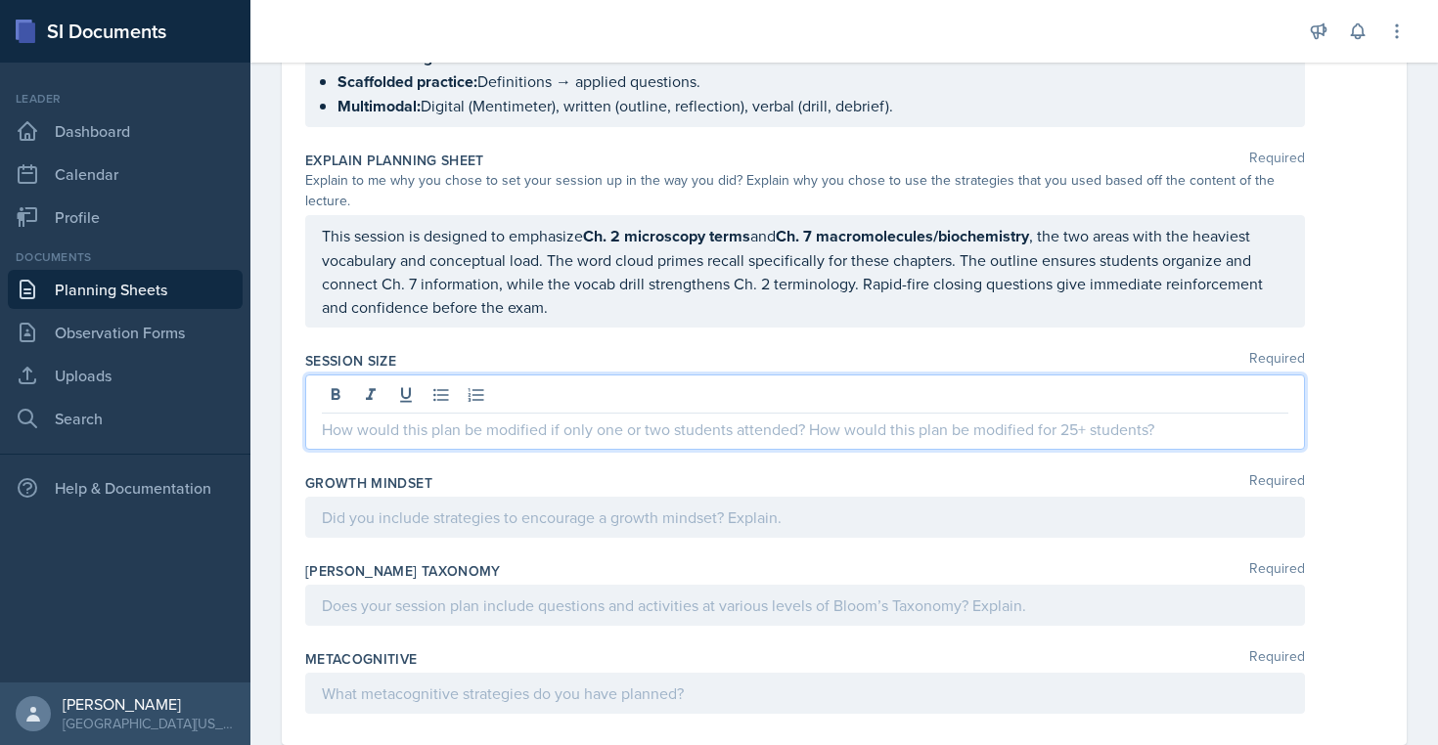
click at [381, 442] on div at bounding box center [805, 412] width 1000 height 75
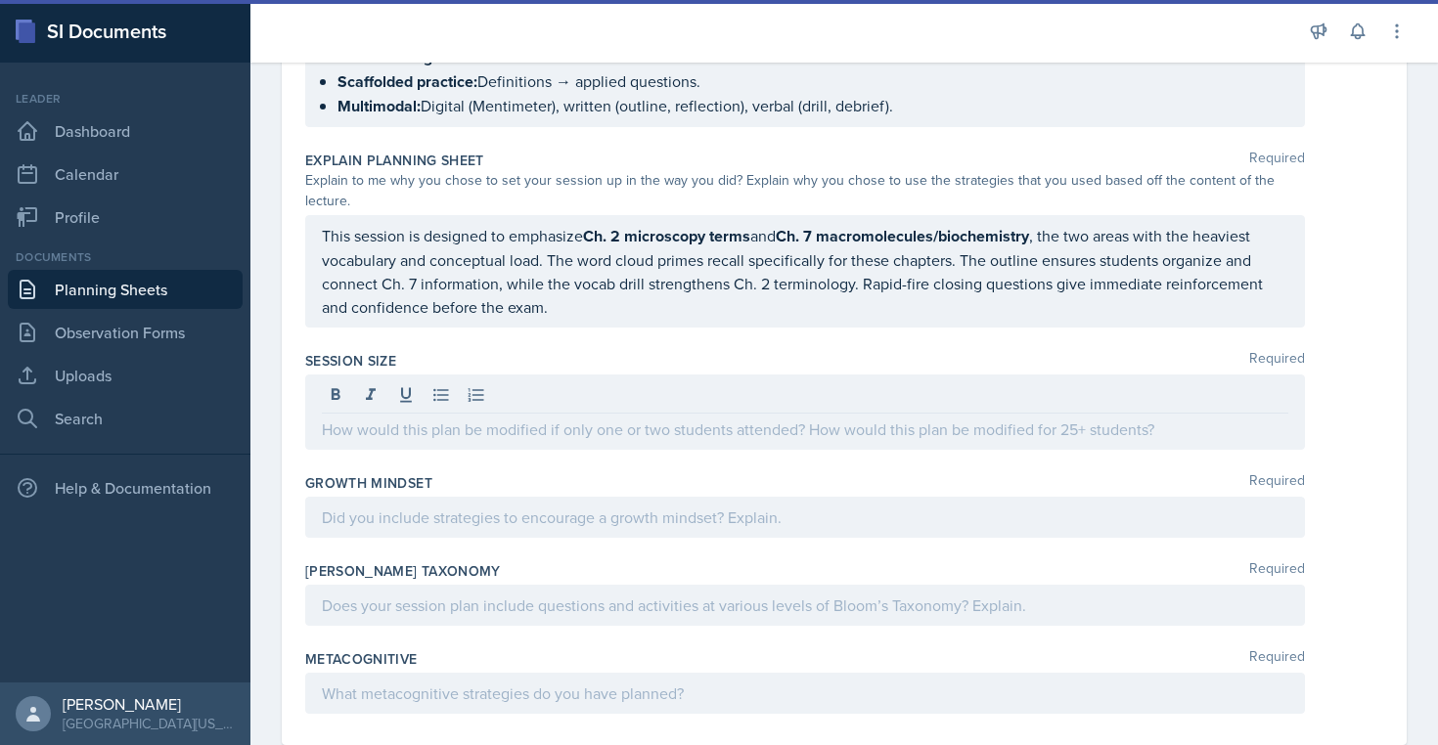
click at [391, 433] on p at bounding box center [805, 429] width 966 height 23
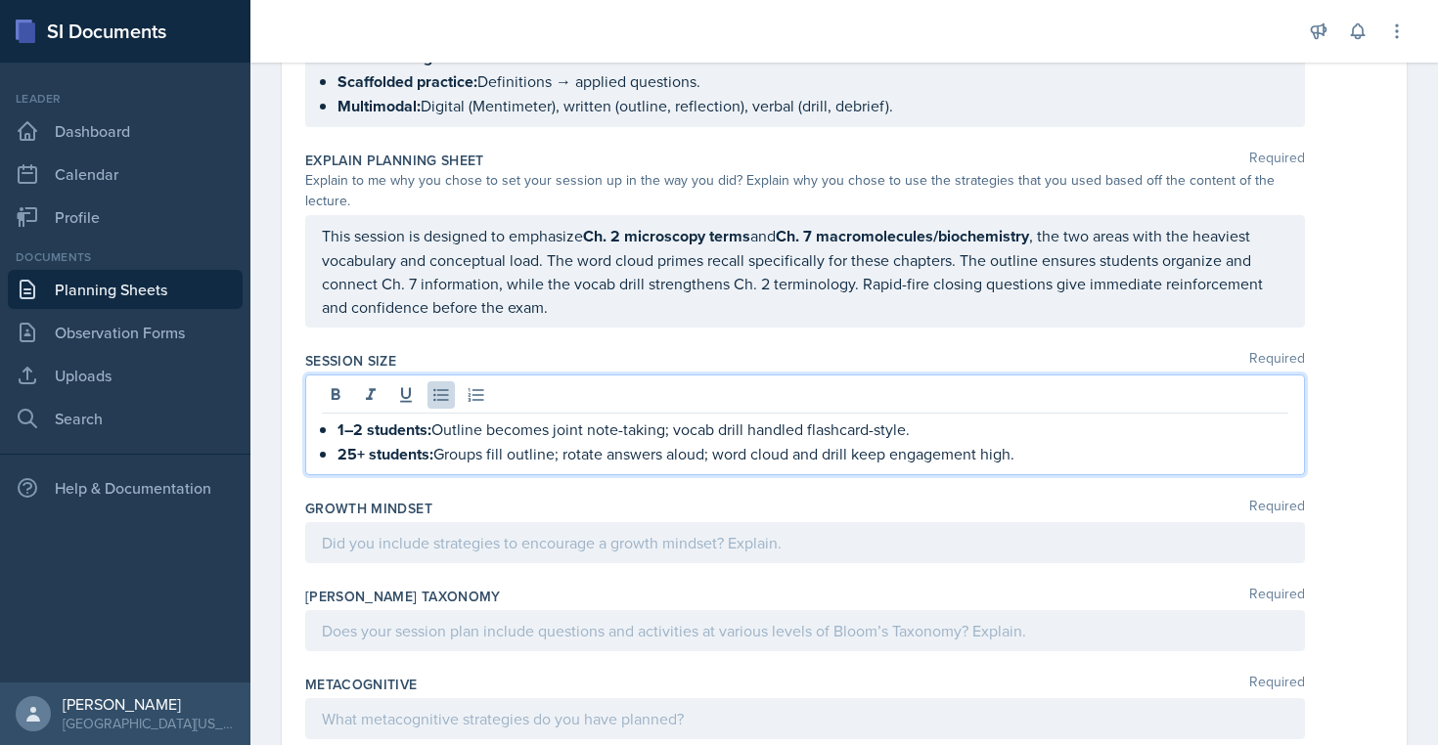
click at [384, 543] on div at bounding box center [805, 542] width 1000 height 41
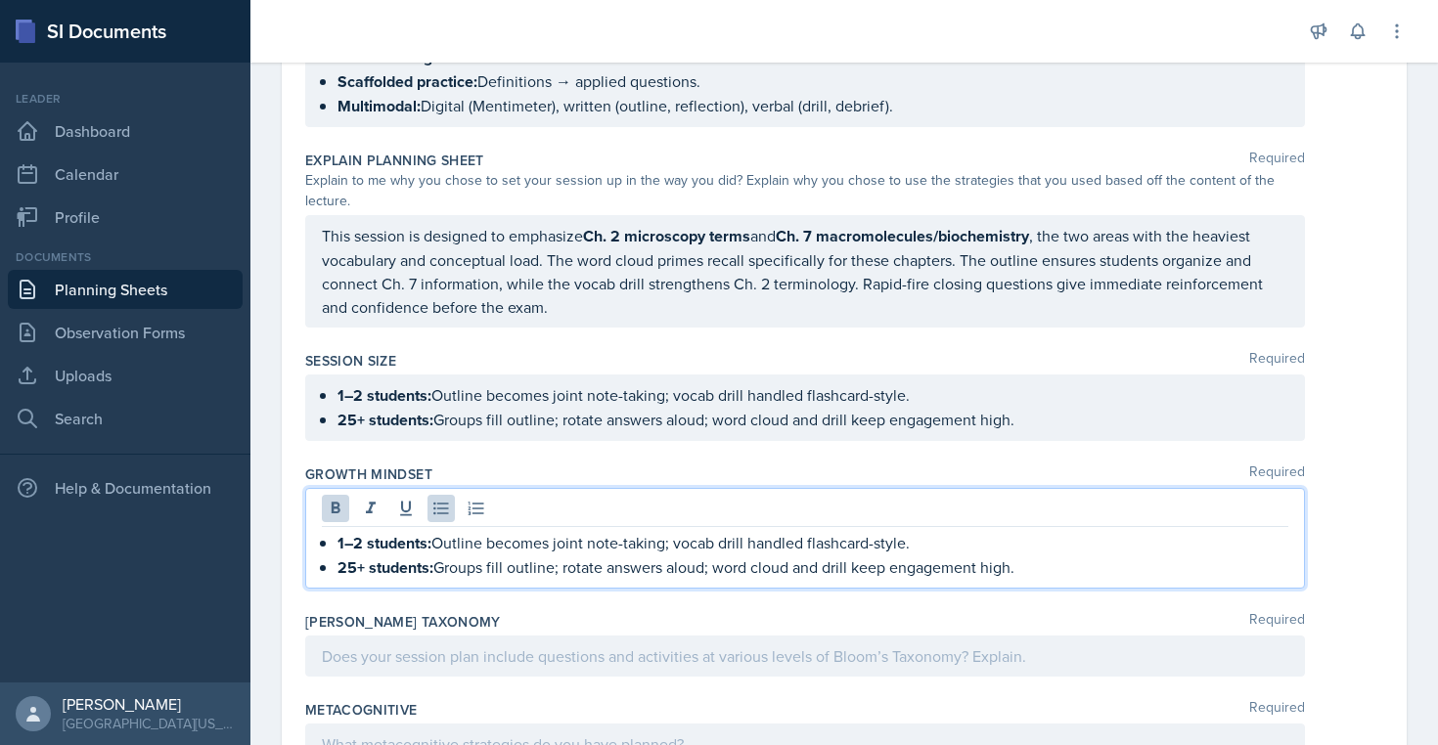
drag, startPoint x: 1085, startPoint y: 577, endPoint x: 289, endPoint y: 533, distance: 797.3
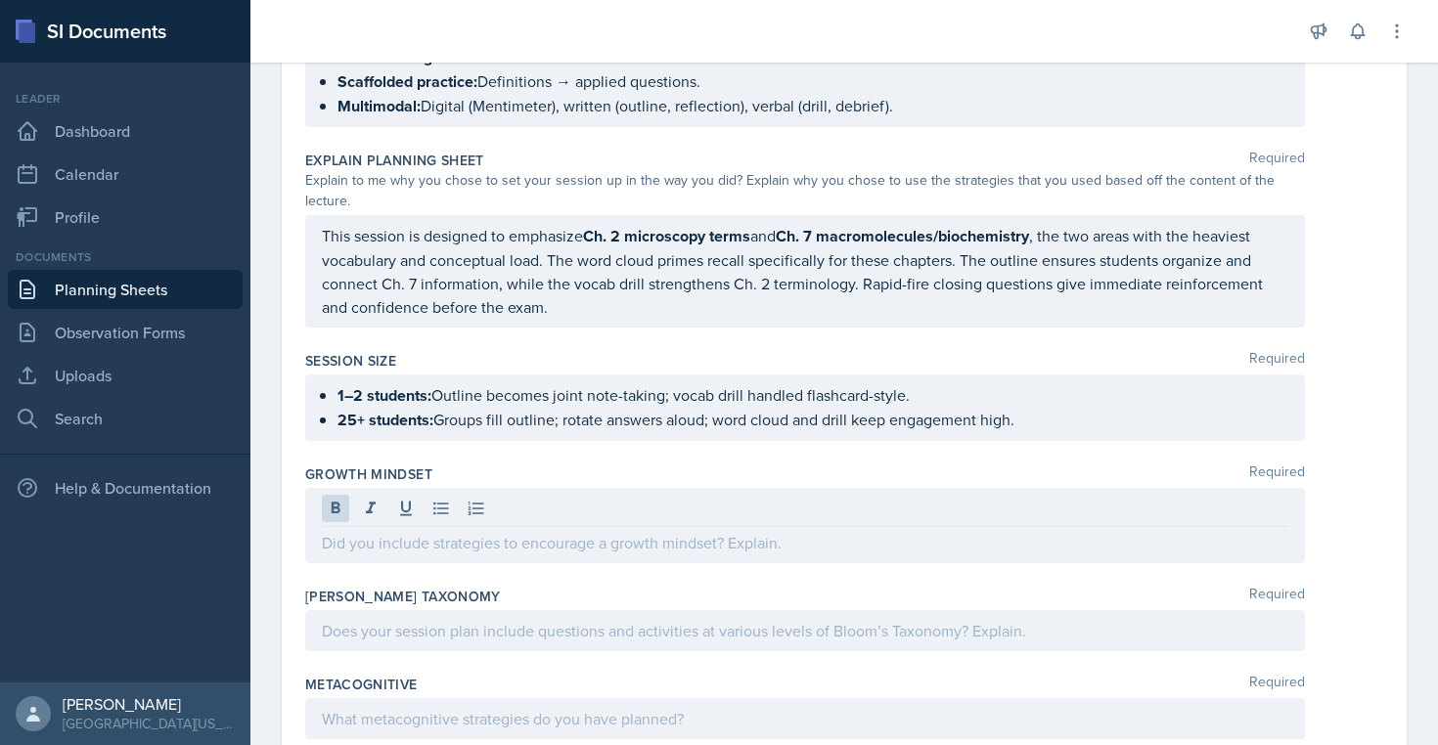
click at [334, 547] on p at bounding box center [805, 542] width 966 height 23
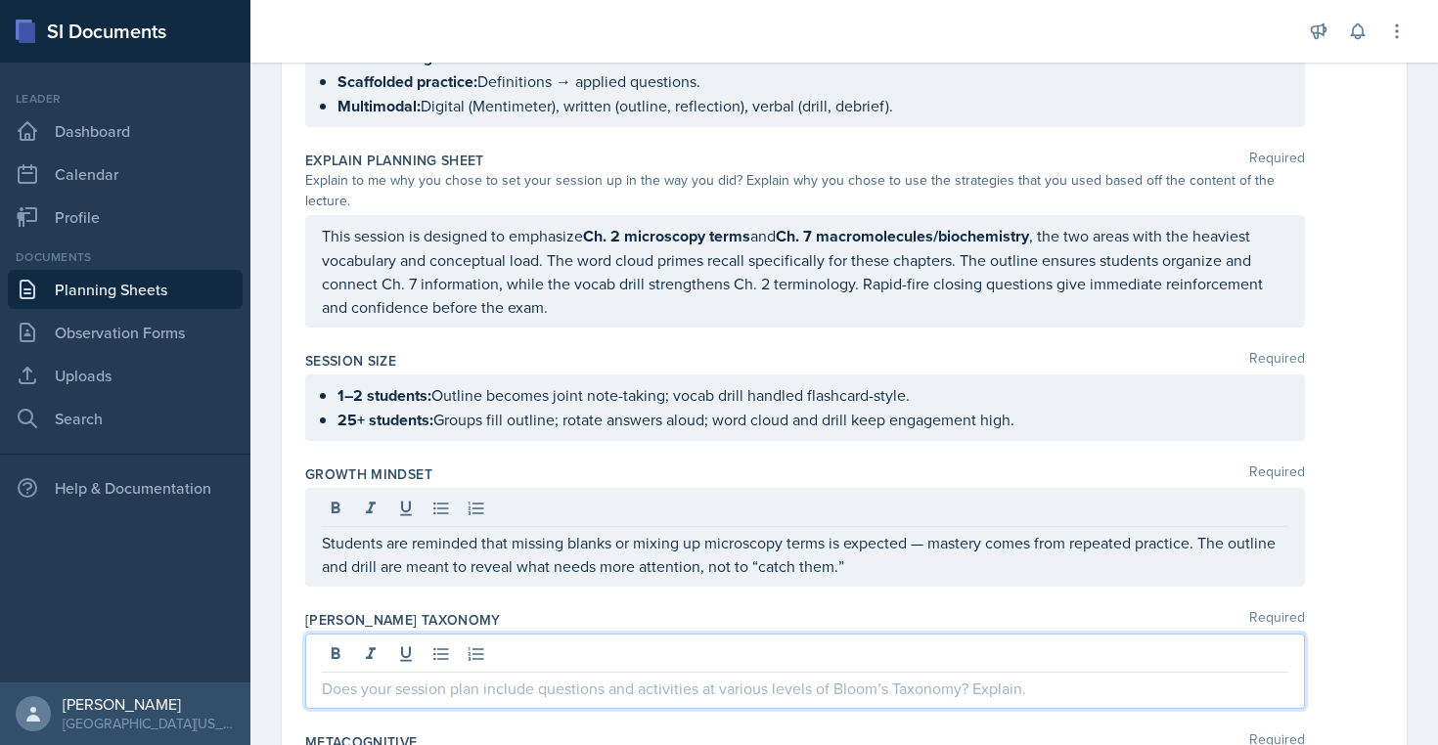
click at [388, 649] on div at bounding box center [805, 671] width 1000 height 75
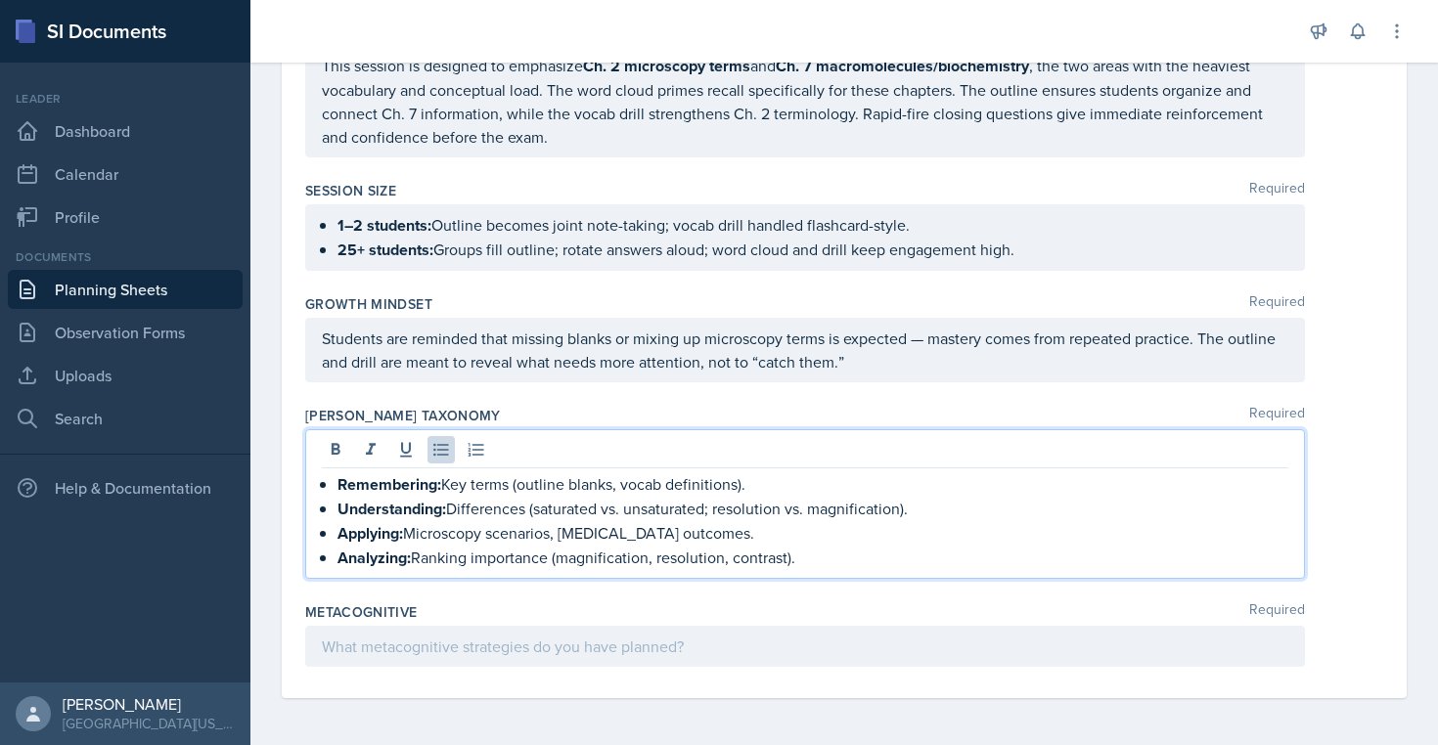
scroll to position [1653, 0]
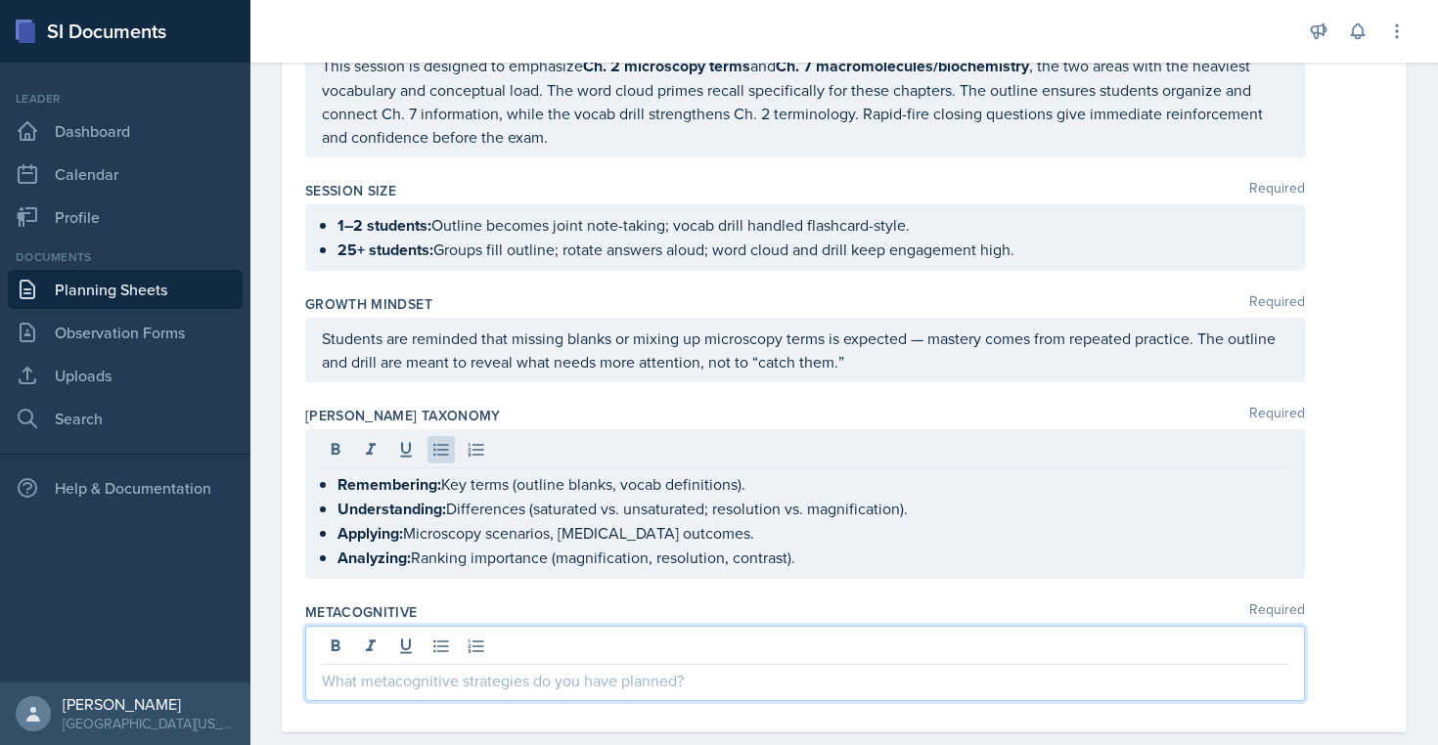
click at [428, 642] on div at bounding box center [805, 663] width 1000 height 75
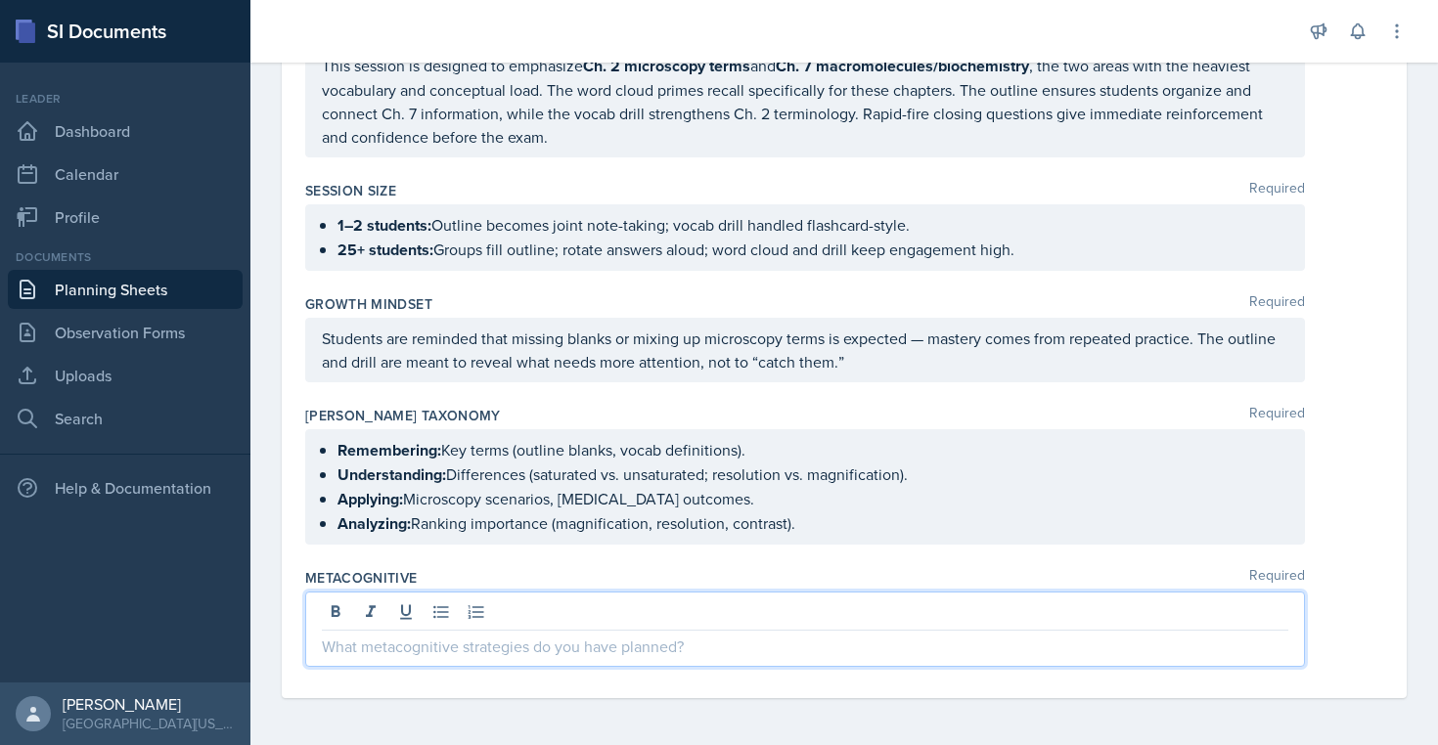
click at [691, 0] on div at bounding box center [775, 31] width 1019 height 63
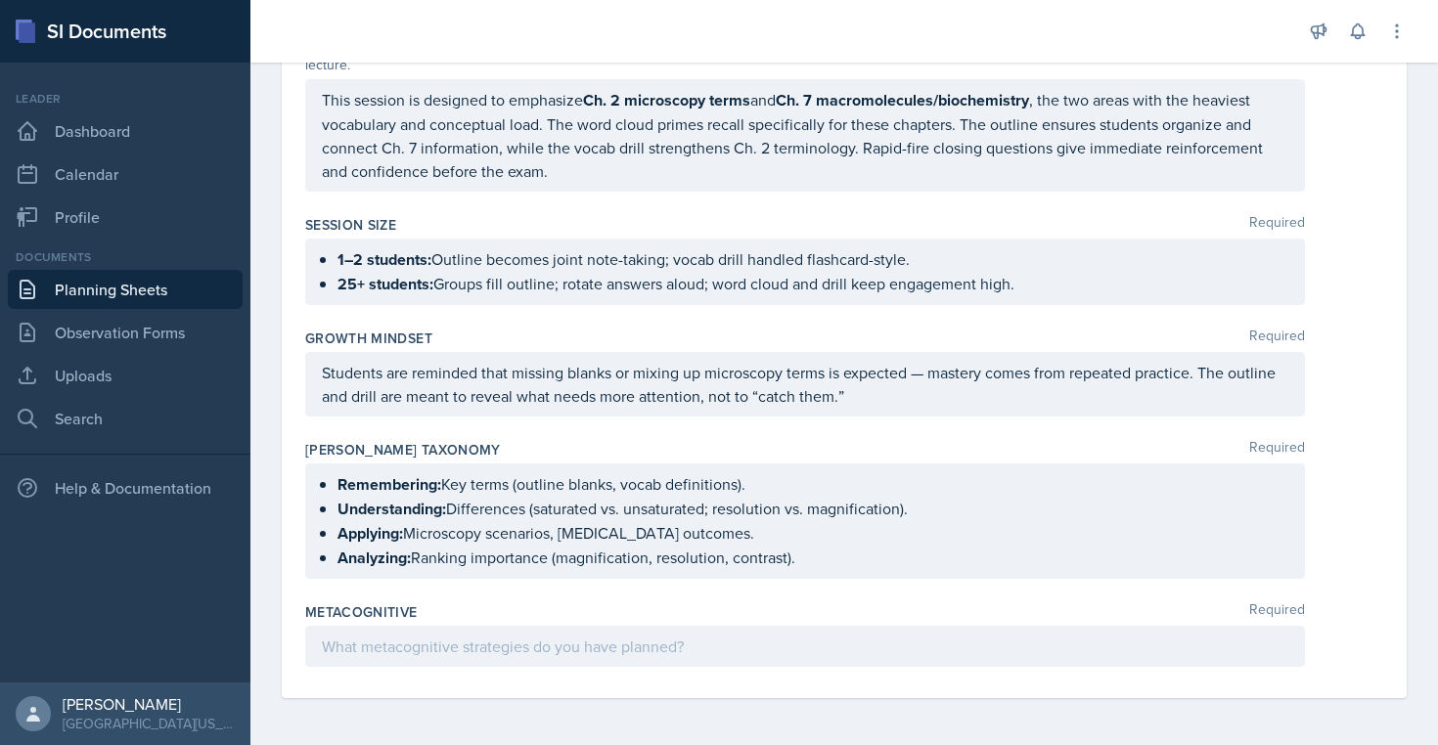
scroll to position [1619, 0]
click at [475, 637] on div at bounding box center [805, 646] width 1000 height 41
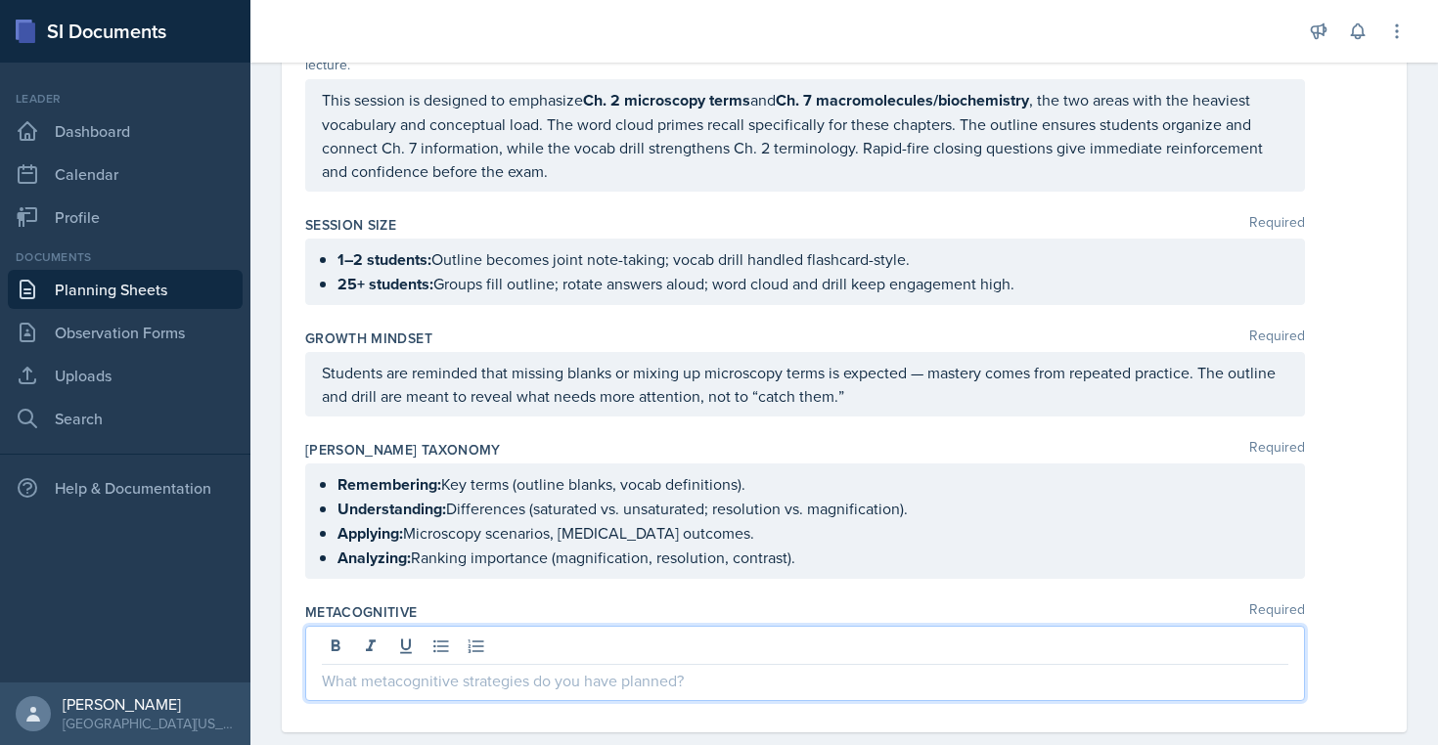
click at [455, 688] on p at bounding box center [805, 680] width 966 height 23
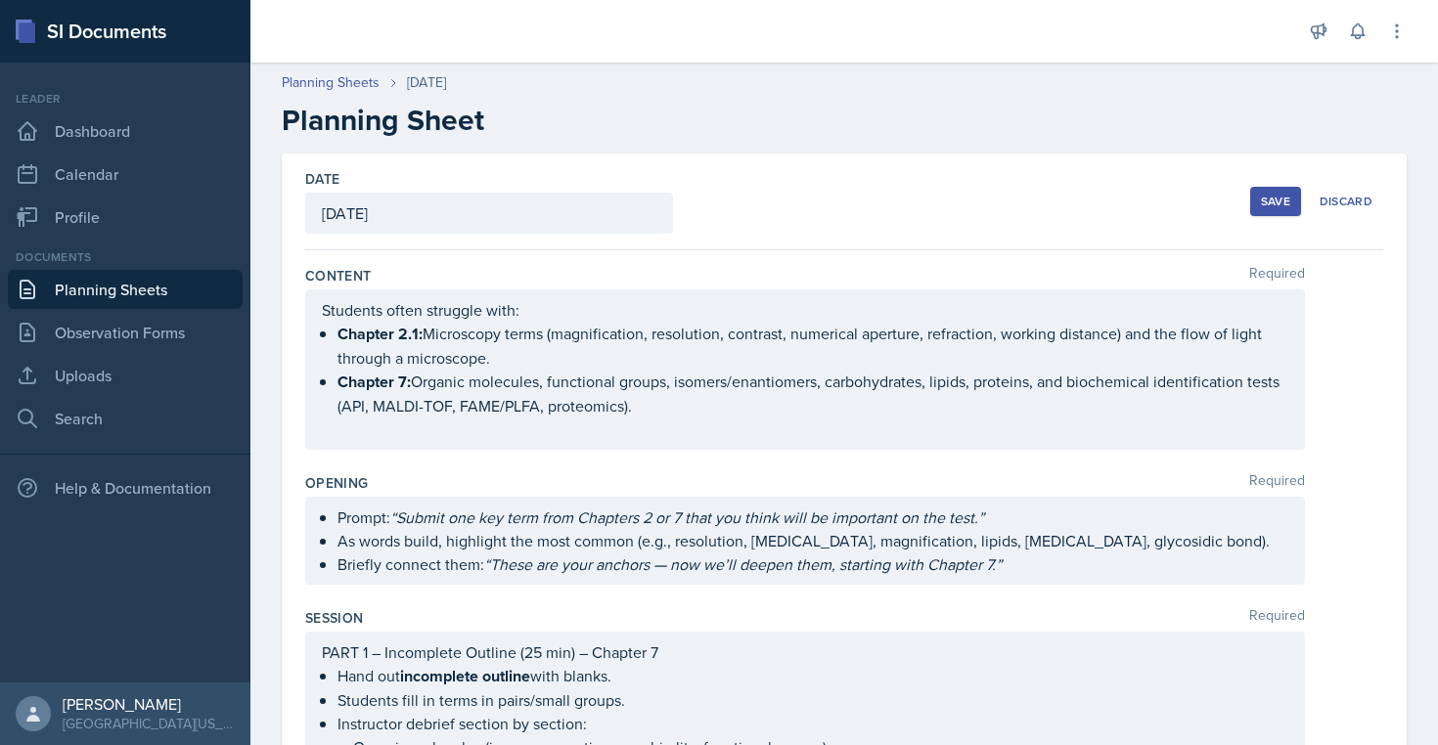
scroll to position [0, 0]
click at [1265, 198] on div "Save" at bounding box center [1275, 202] width 29 height 16
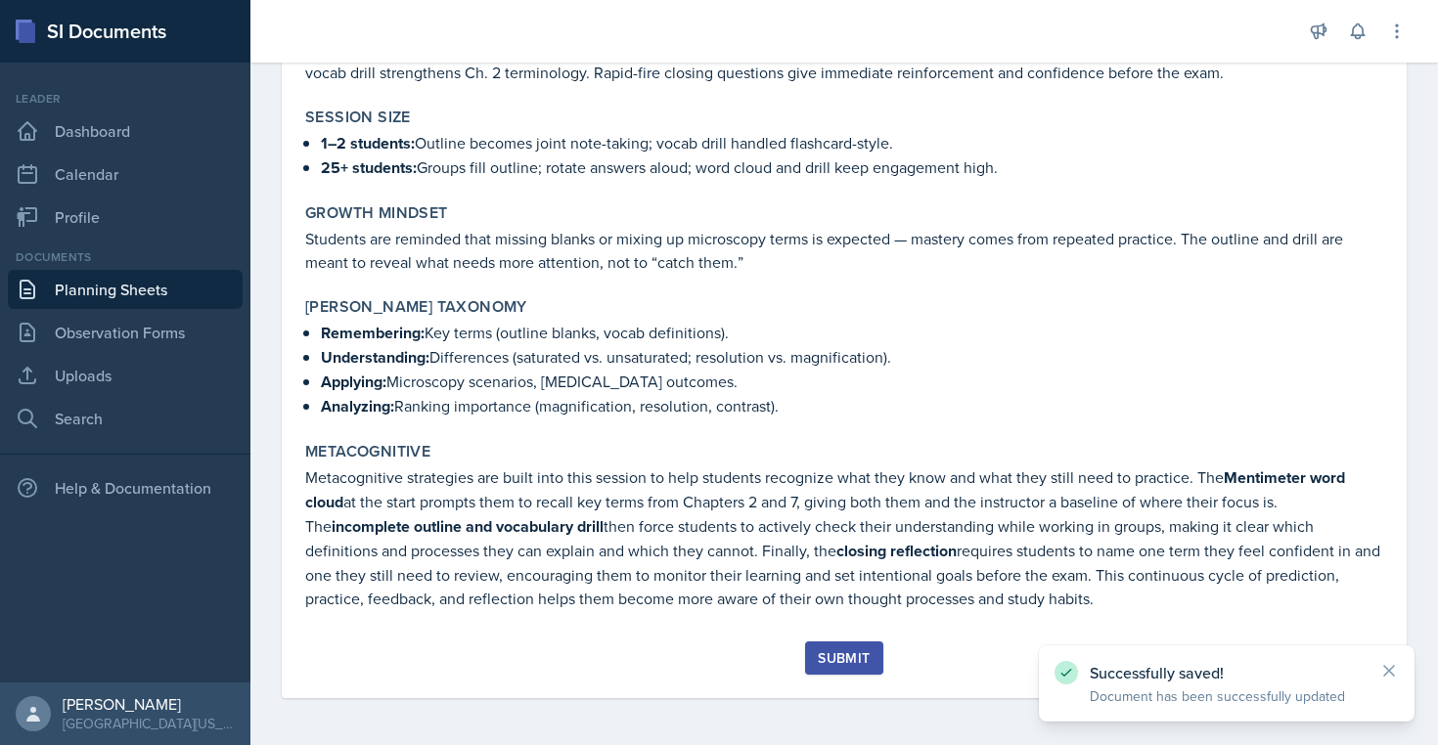
scroll to position [1558, 0]
click at [834, 656] on div "Submit" at bounding box center [844, 658] width 52 height 16
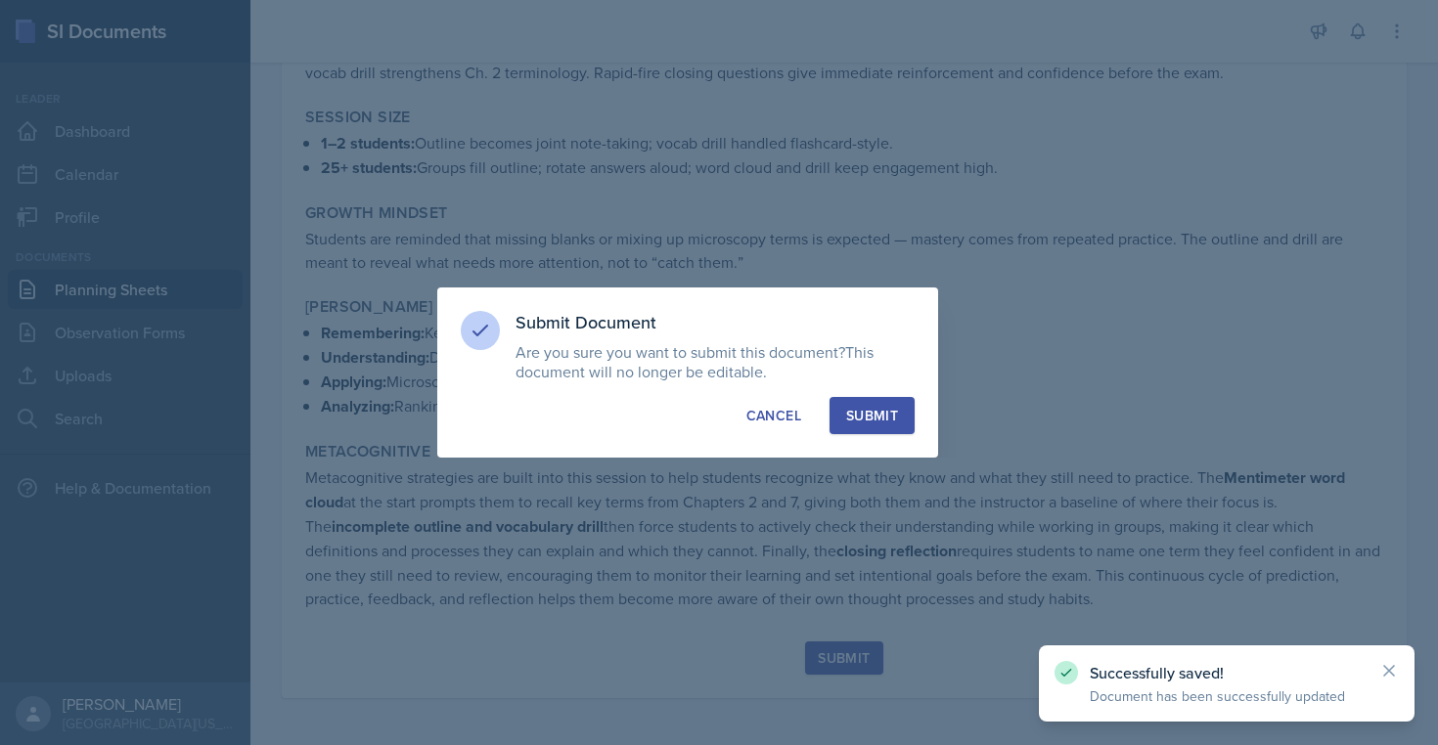
click at [860, 422] on div "Submit" at bounding box center [872, 416] width 52 height 20
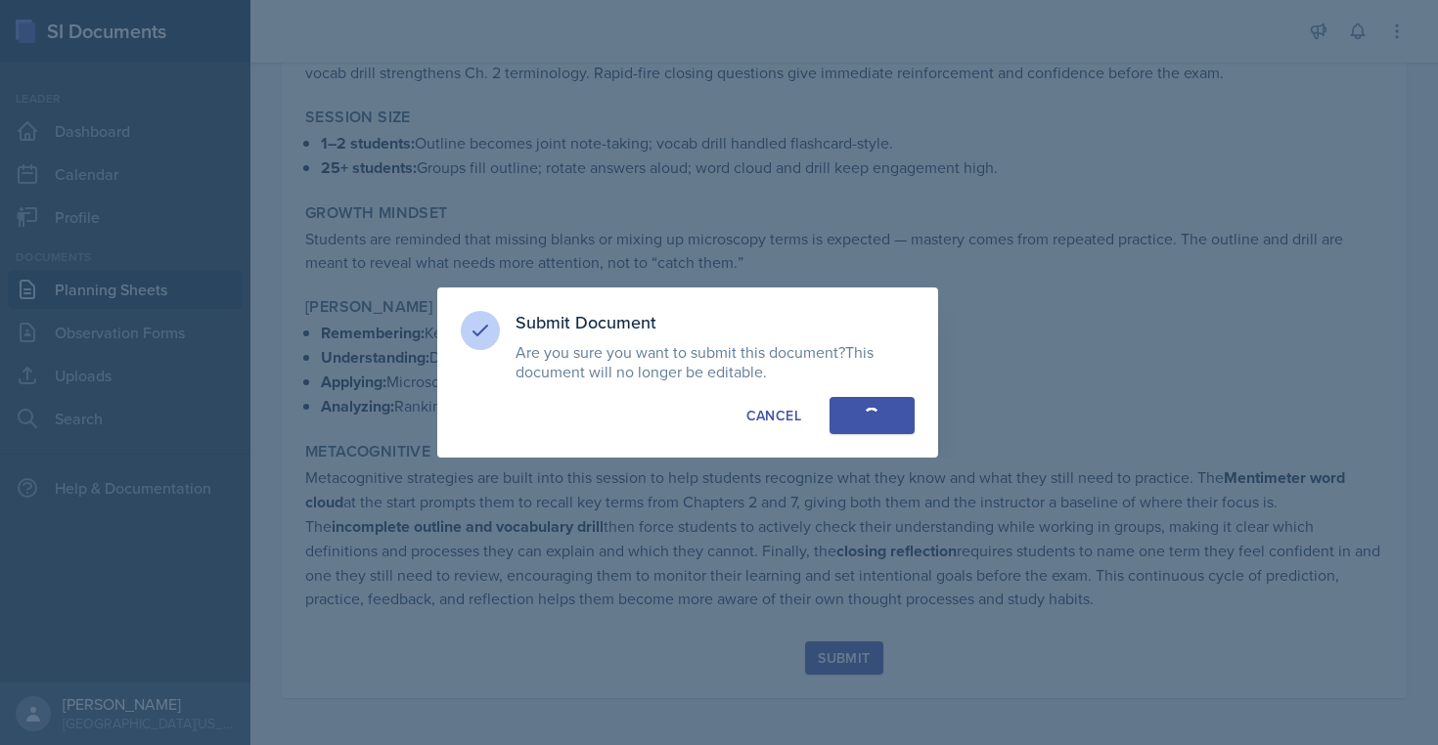
scroll to position [1501, 0]
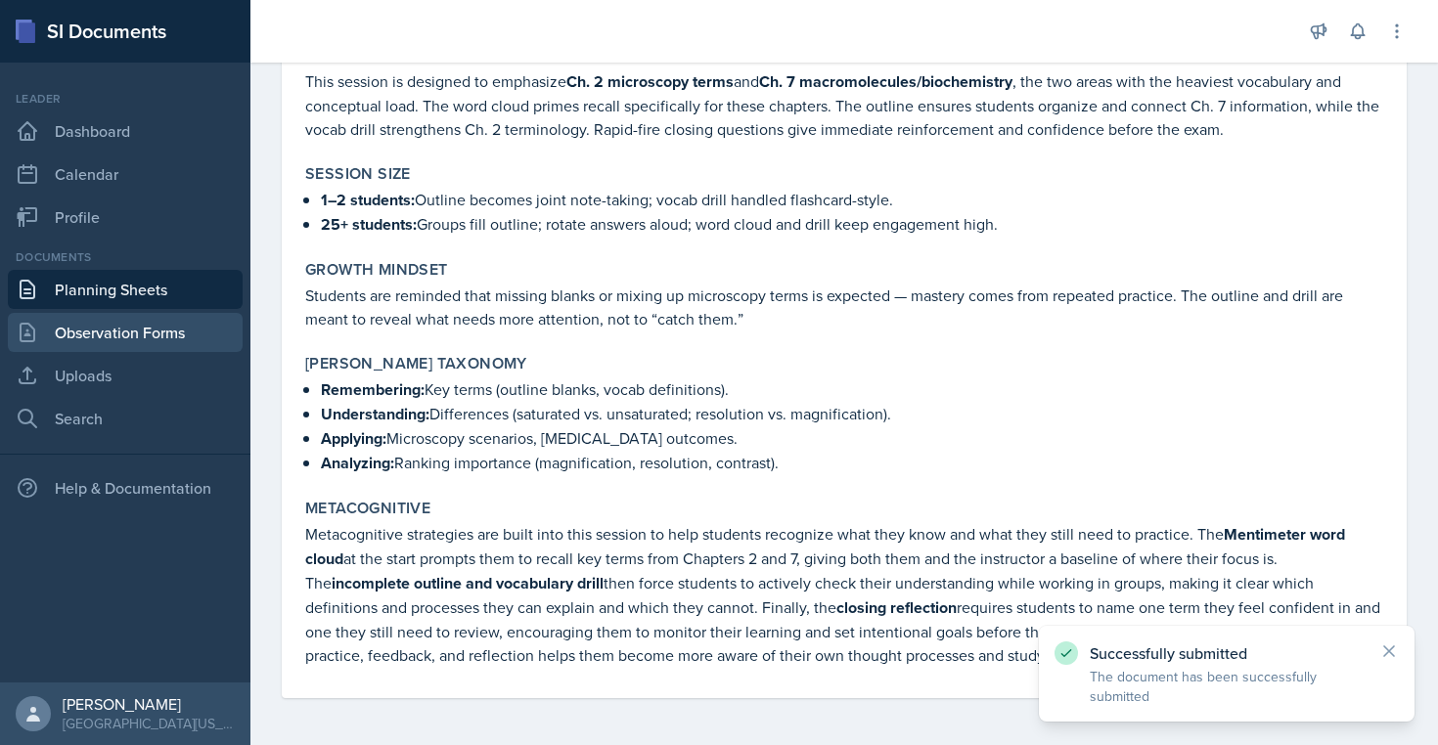
click at [124, 327] on link "Observation Forms" at bounding box center [125, 332] width 235 height 39
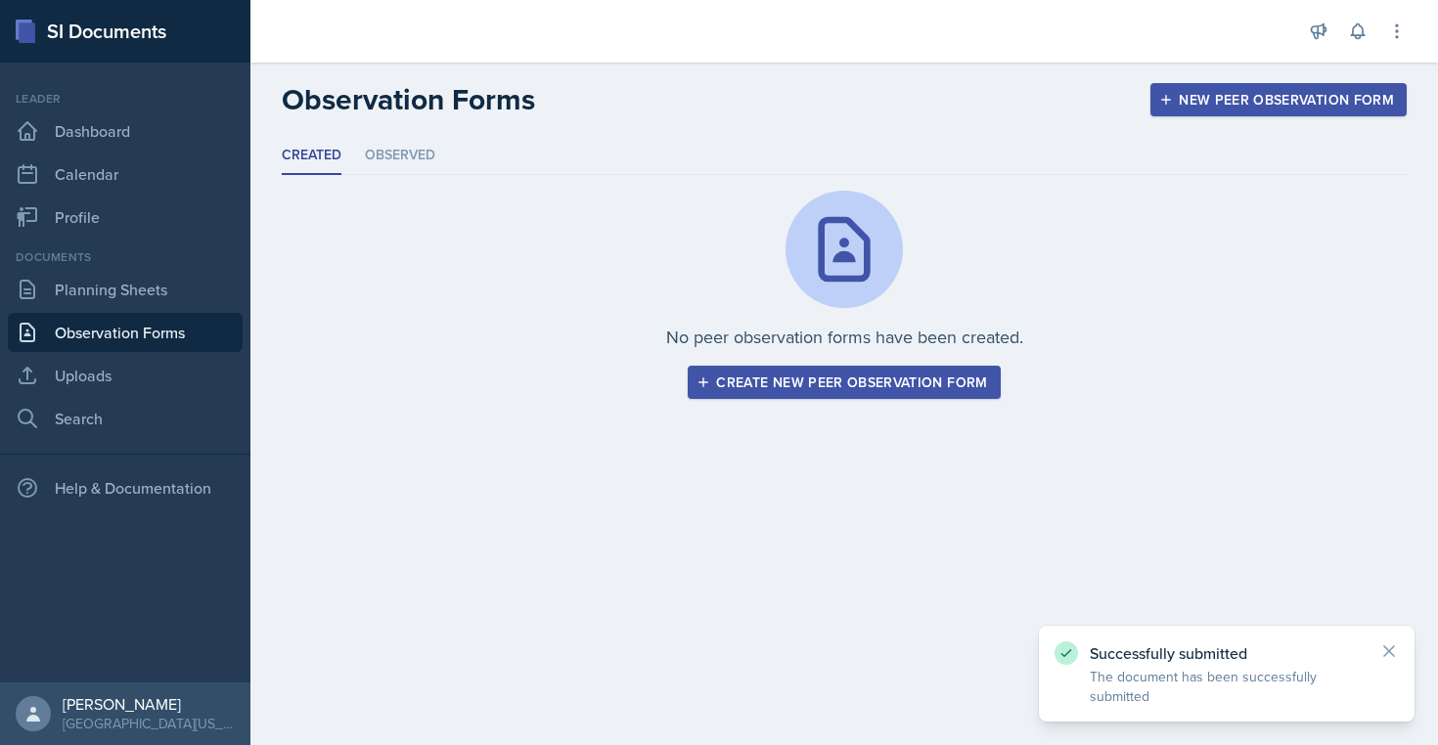
click at [856, 385] on div "Create new peer observation form" at bounding box center [843, 383] width 287 height 16
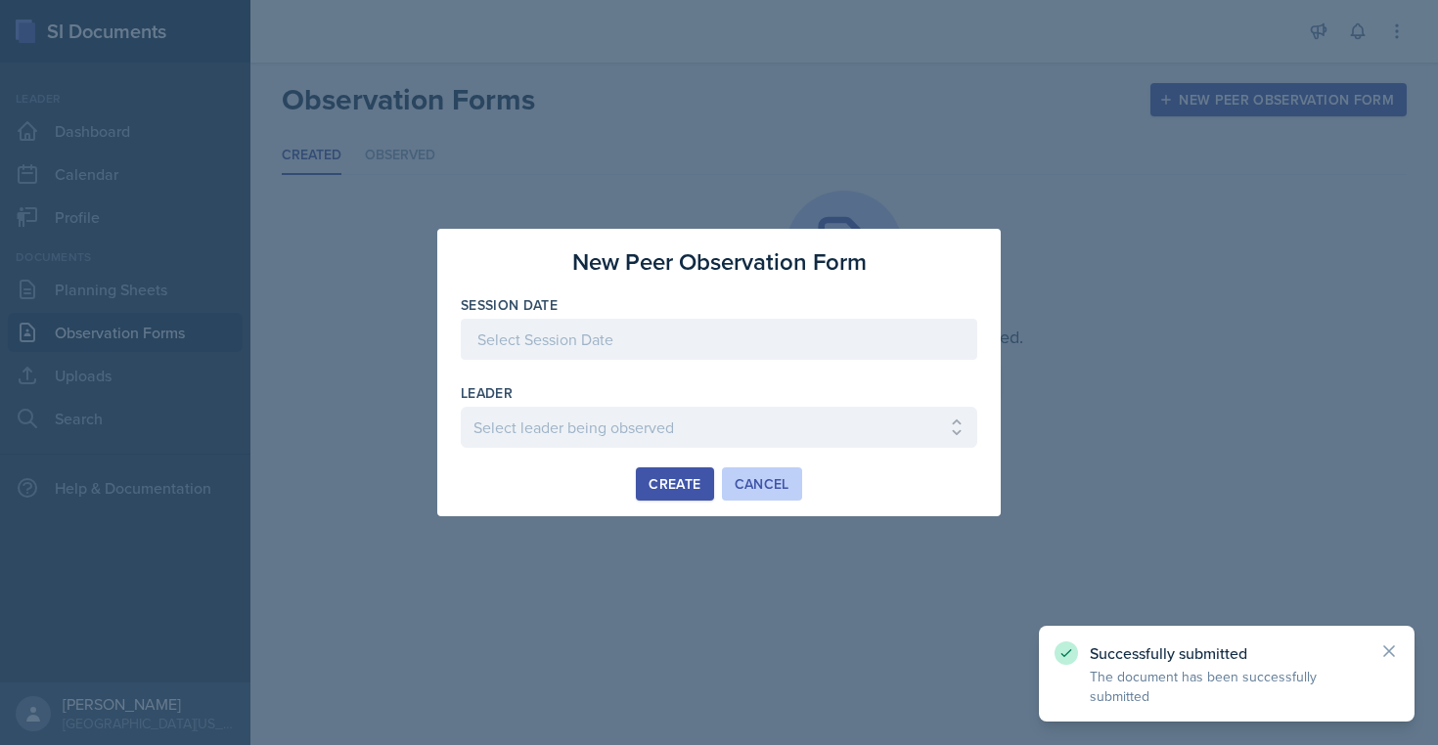
click at [757, 485] on div "Cancel" at bounding box center [761, 484] width 55 height 16
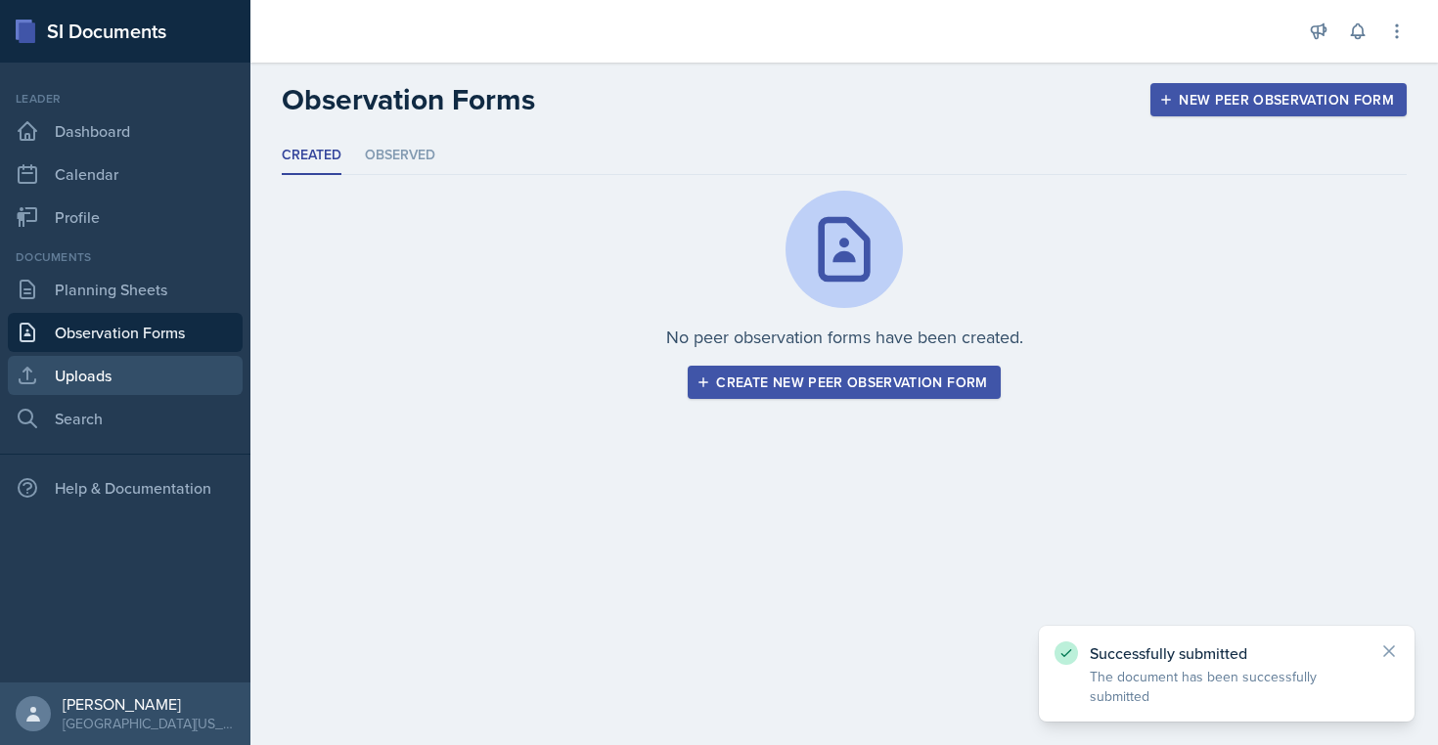
click at [103, 375] on link "Uploads" at bounding box center [125, 375] width 235 height 39
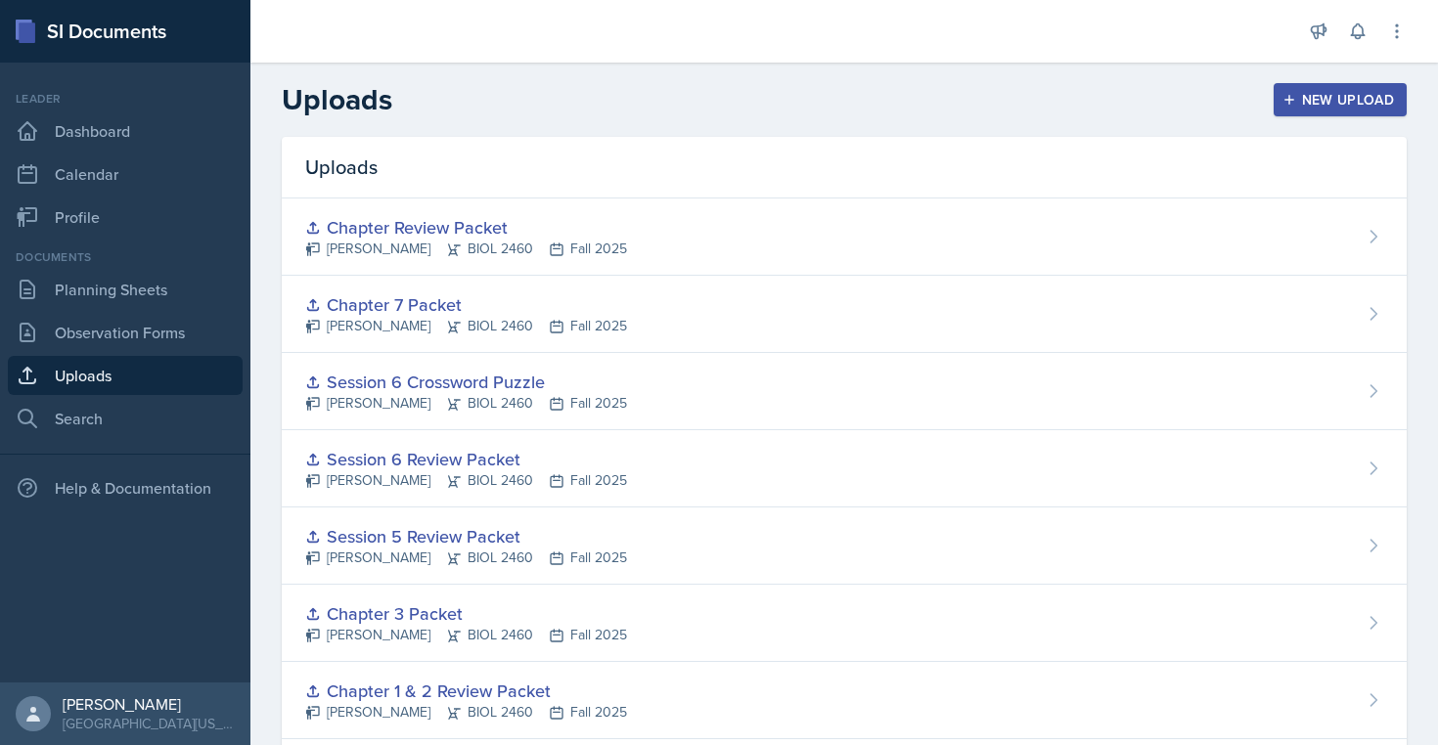
click at [1355, 92] on div "New Upload" at bounding box center [1340, 100] width 109 height 16
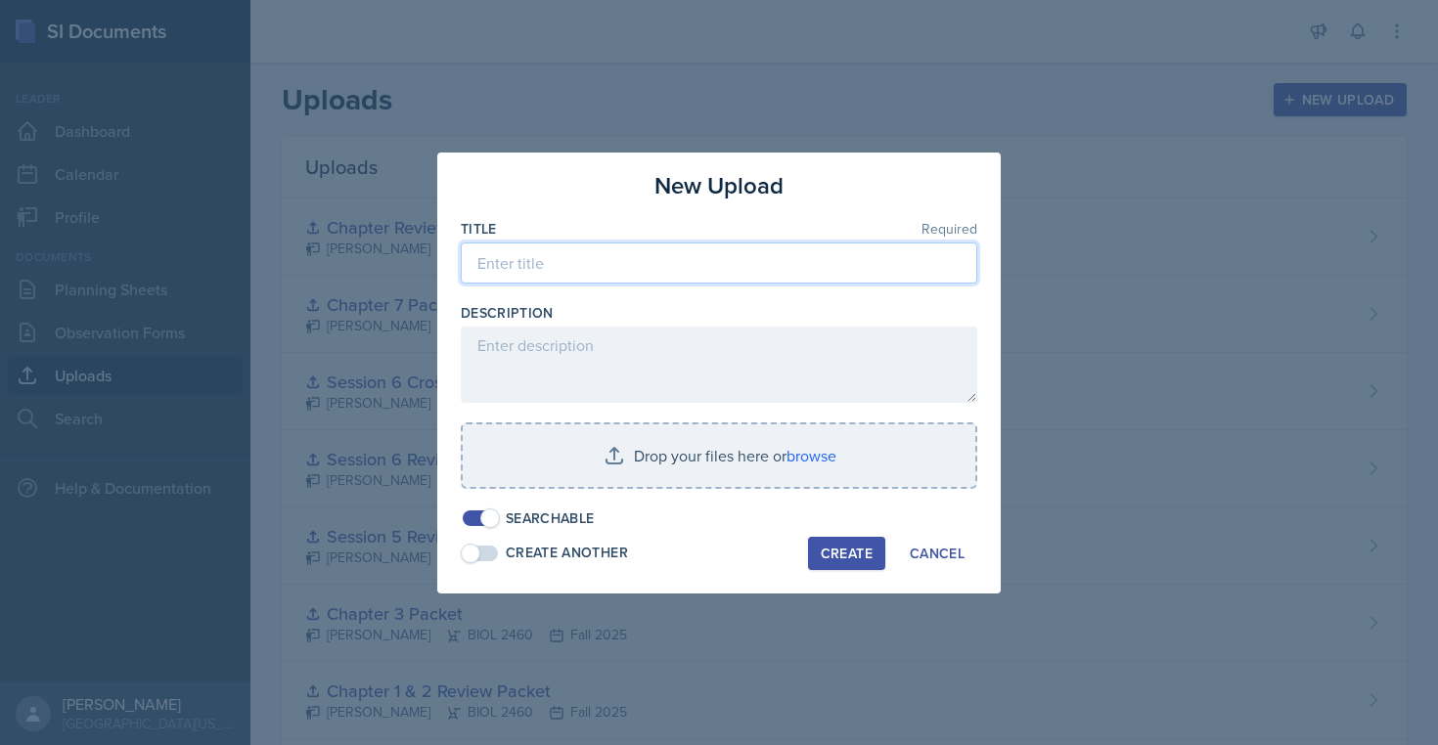
click at [724, 249] on input at bounding box center [719, 263] width 516 height 41
type input "Chapter 2 & Skeletal Notes"
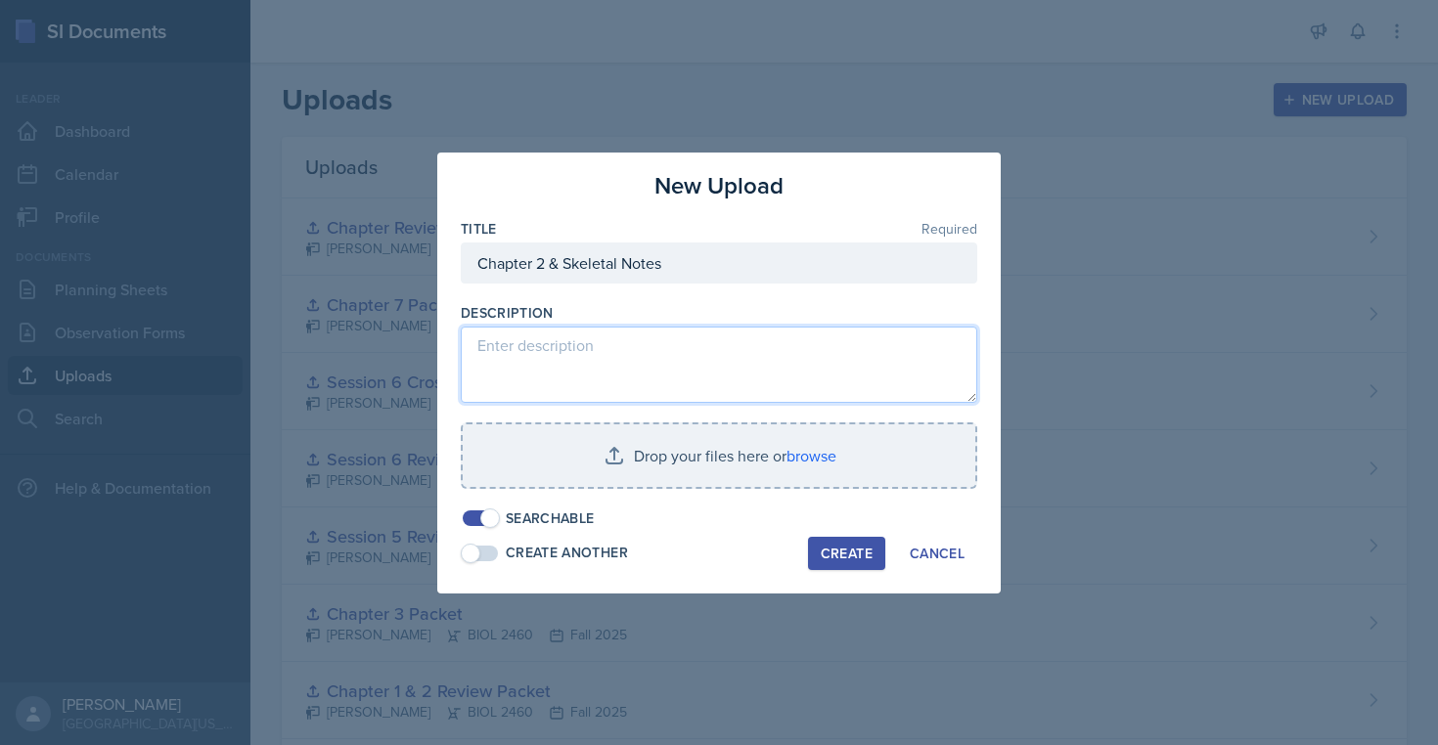
click at [664, 353] on textarea at bounding box center [719, 365] width 516 height 76
click at [521, 347] on textarea "Studnets will reinforce concepts from both chapters through the packet." at bounding box center [719, 365] width 516 height 76
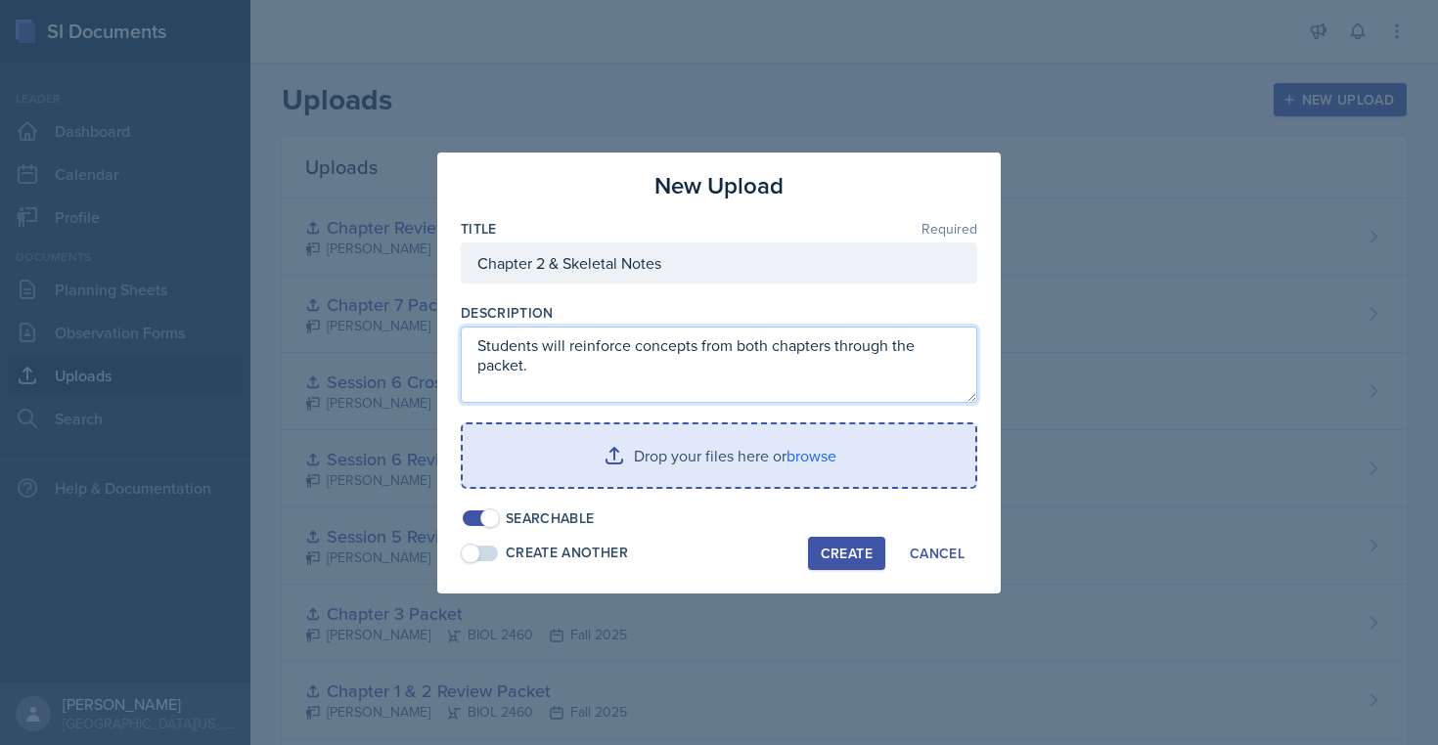
type textarea "Students will reinforce concepts from both chapters through the packet."
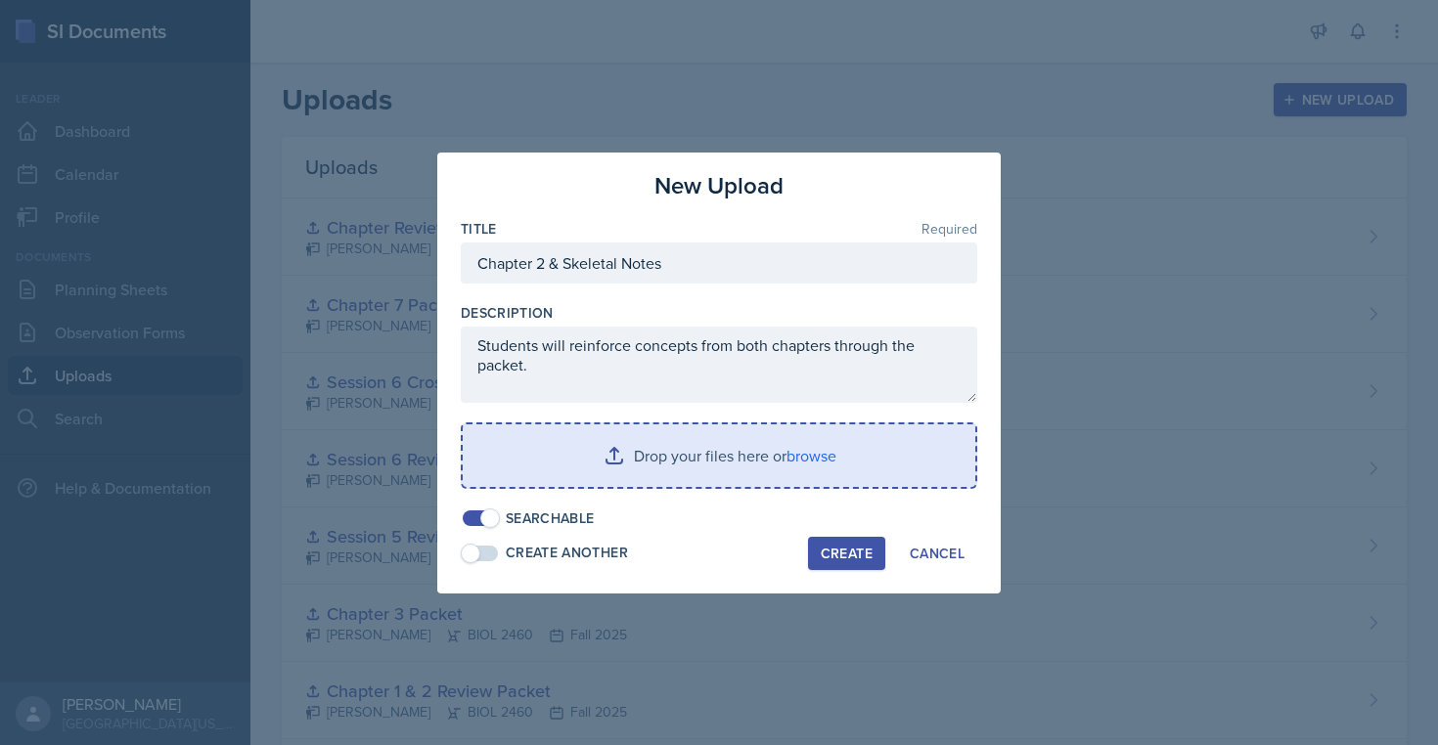
click at [615, 455] on input "file" at bounding box center [719, 455] width 512 height 63
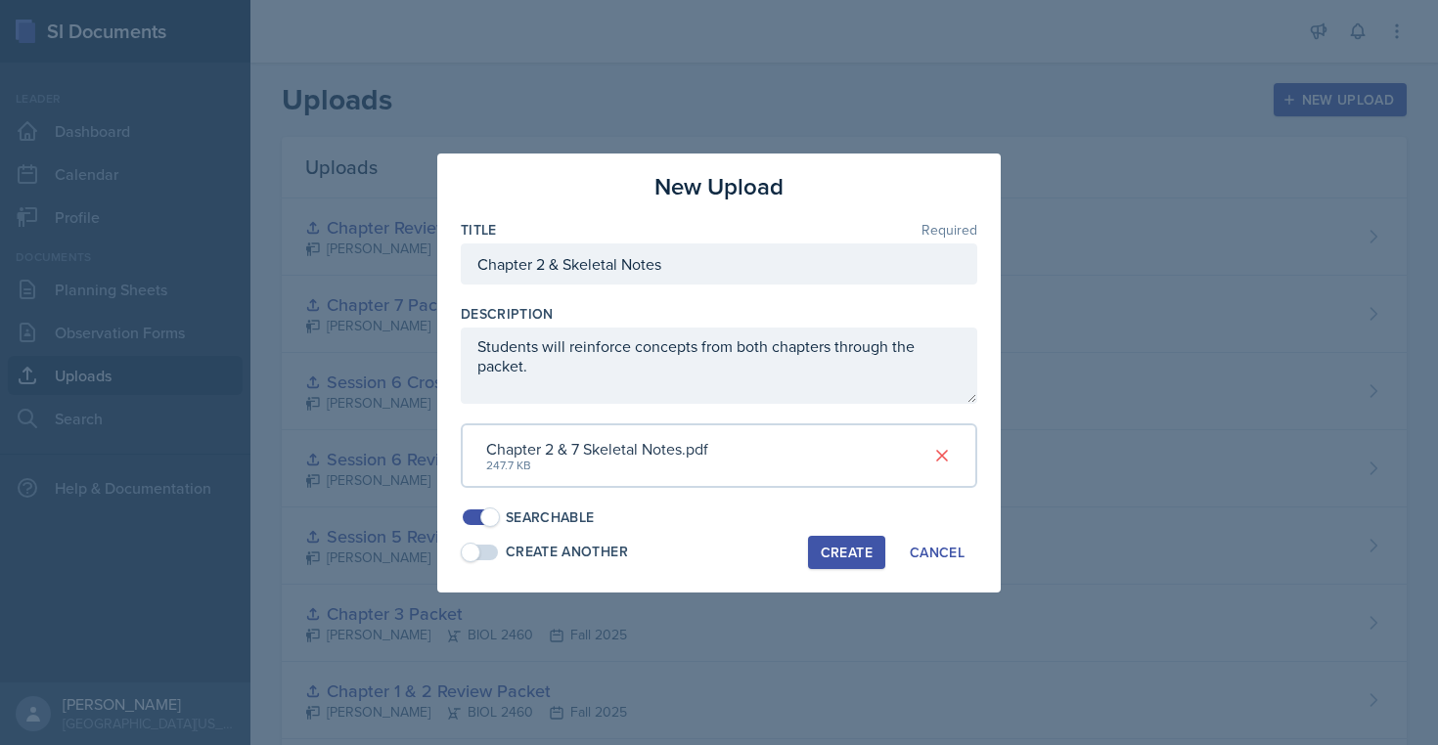
click at [834, 553] on div "Create" at bounding box center [847, 553] width 52 height 16
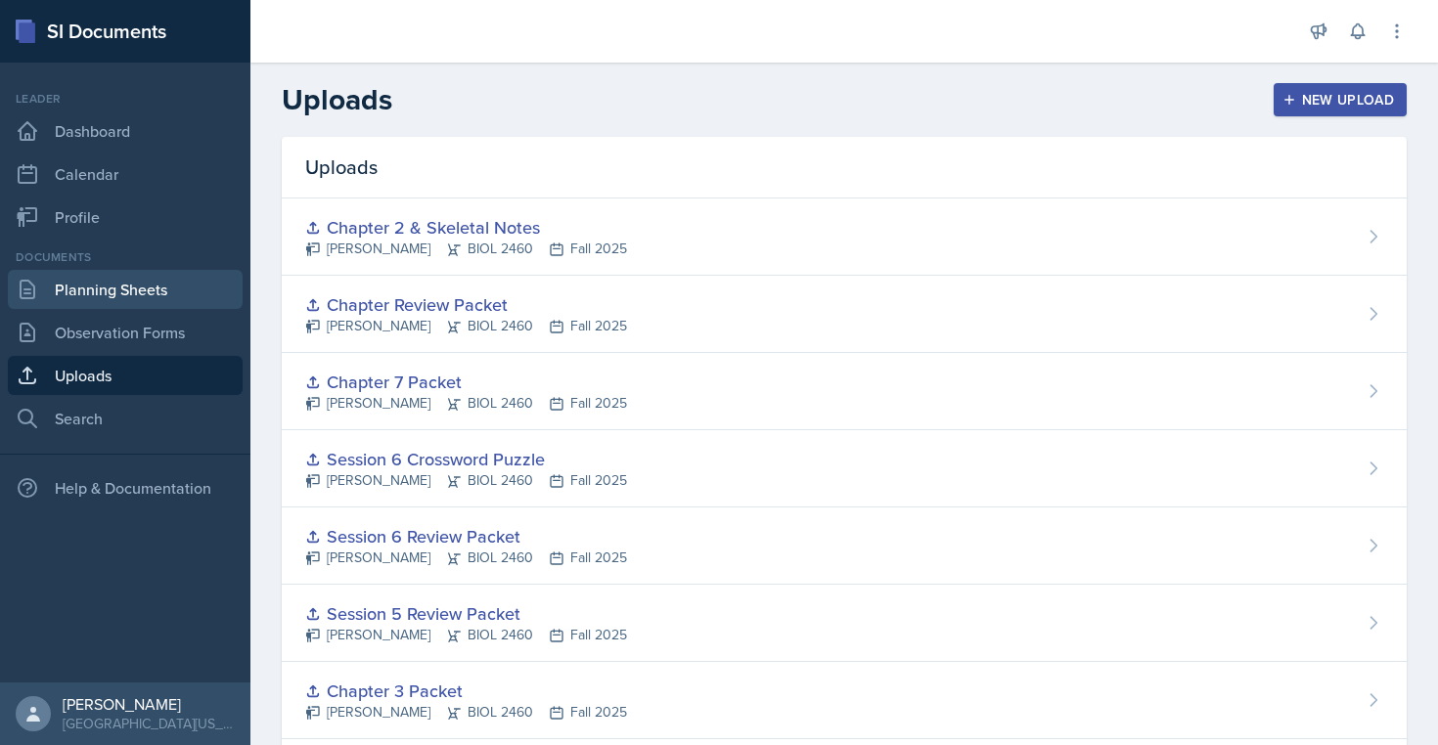
click at [117, 284] on link "Planning Sheets" at bounding box center [125, 289] width 235 height 39
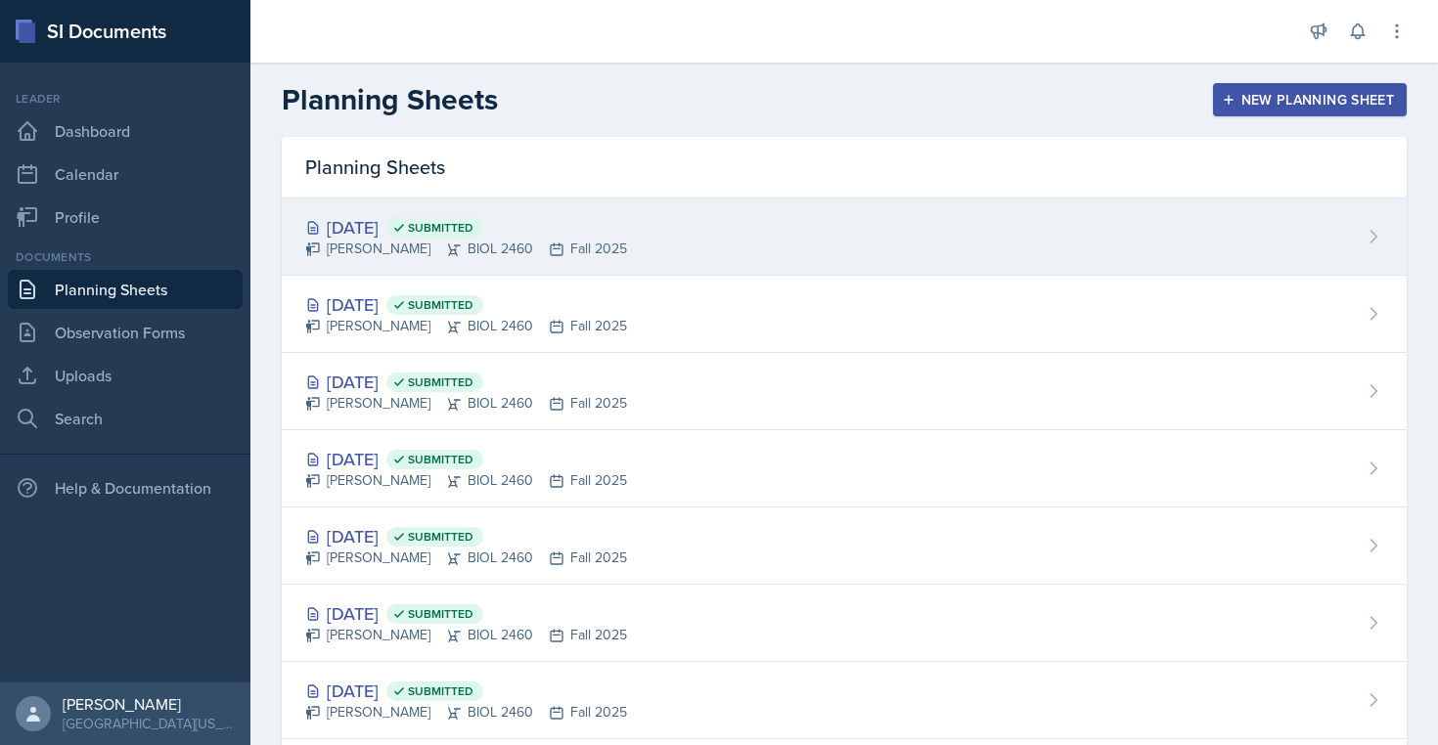
click at [384, 218] on div "[DATE] Submitted" at bounding box center [466, 227] width 322 height 26
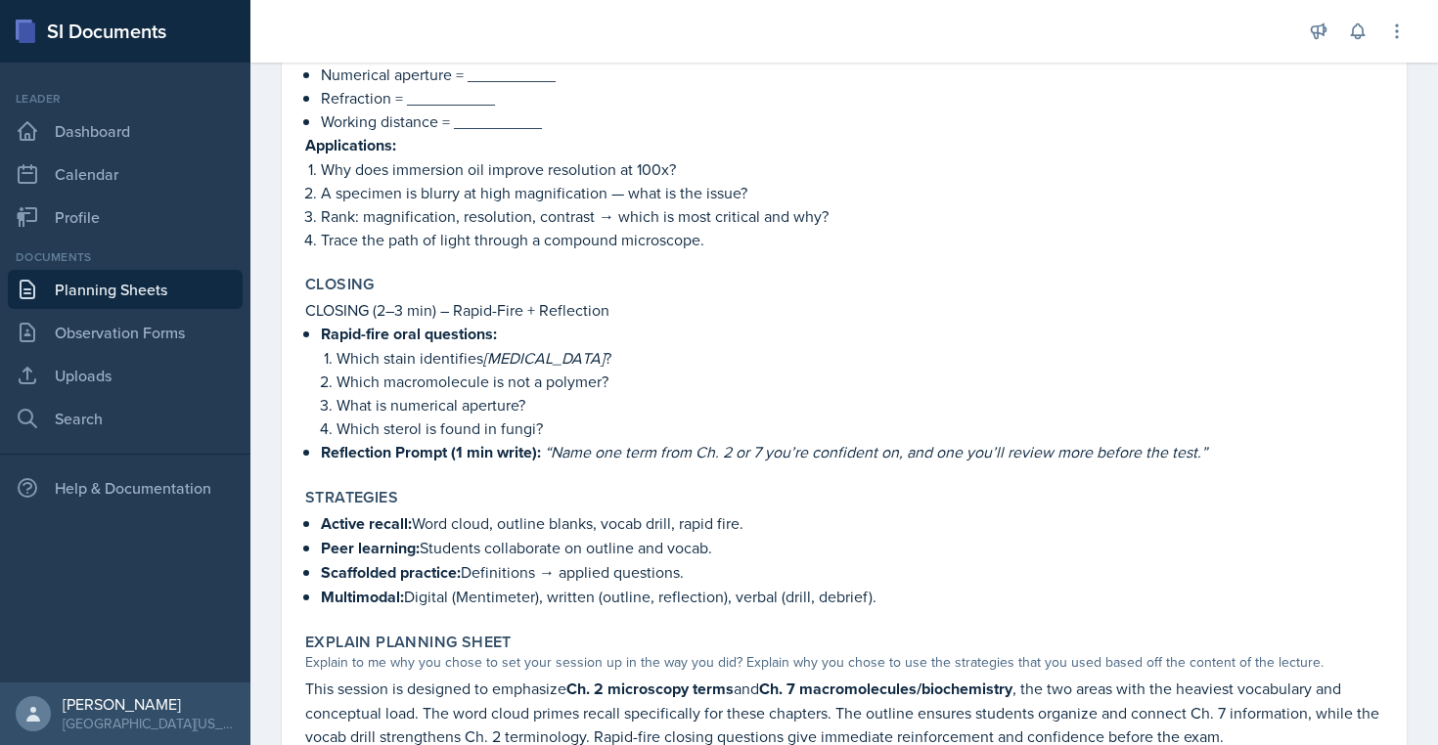
scroll to position [887, 0]
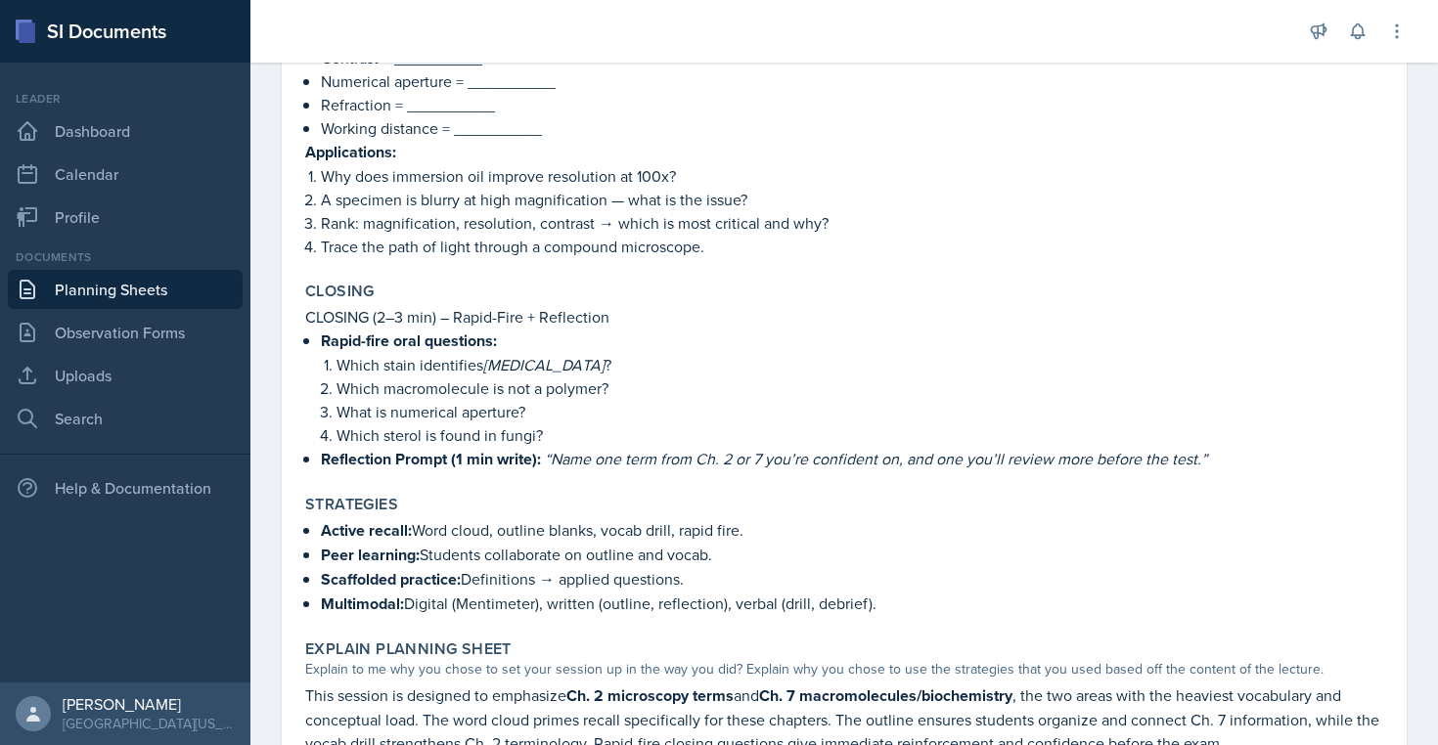
click at [623, 393] on p "Which macromolecule is not a polymer?" at bounding box center [859, 388] width 1046 height 23
drag, startPoint x: 338, startPoint y: 391, endPoint x: 616, endPoint y: 381, distance: 277.9
click at [616, 381] on p "Which macromolecule is not a polymer?" at bounding box center [859, 388] width 1046 height 23
copy p "Which macromolecule is not a polymer?"
click at [421, 402] on p "What is numerical aperture?" at bounding box center [859, 411] width 1046 height 23
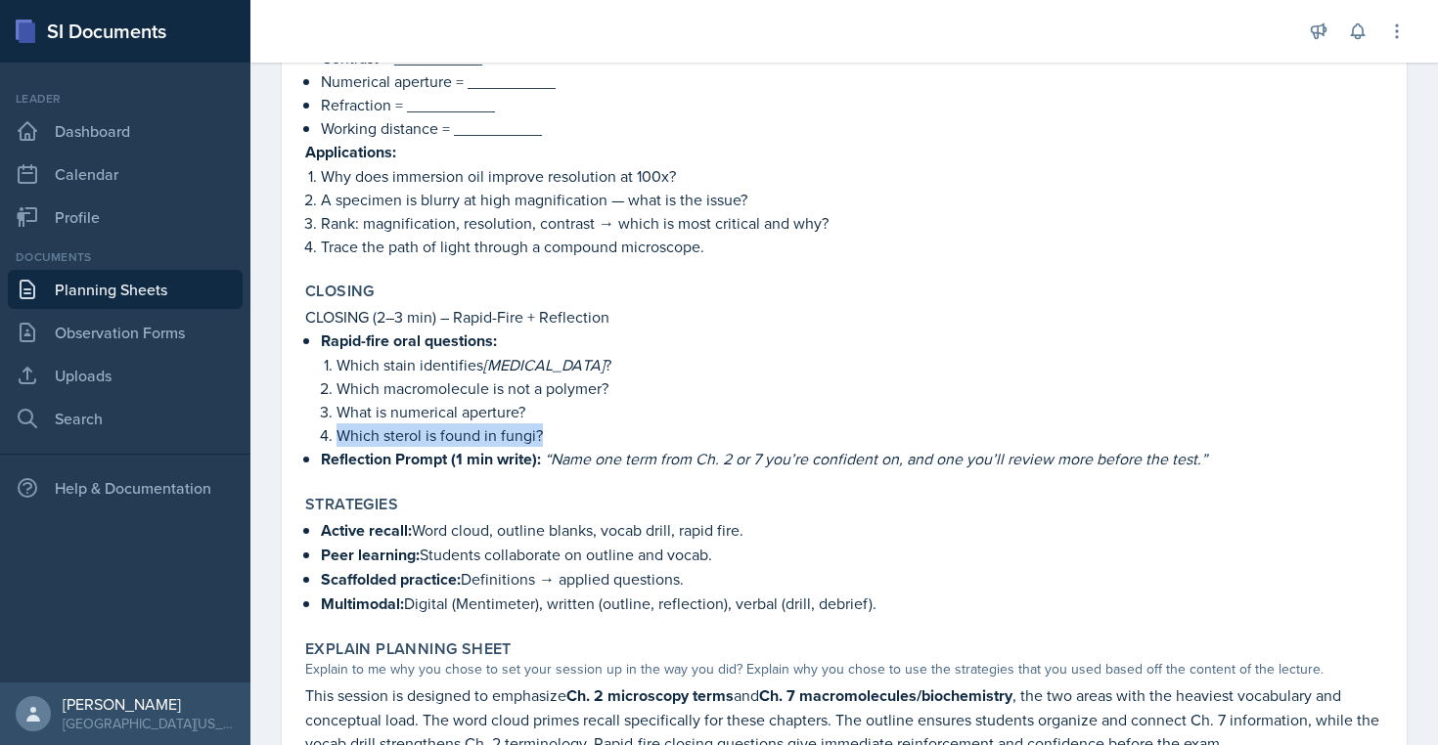
drag, startPoint x: 340, startPoint y: 430, endPoint x: 550, endPoint y: 428, distance: 209.3
click at [550, 428] on p "Which sterol is found in fungi?" at bounding box center [859, 434] width 1046 height 23
copy p "Which sterol is found in fungi?"
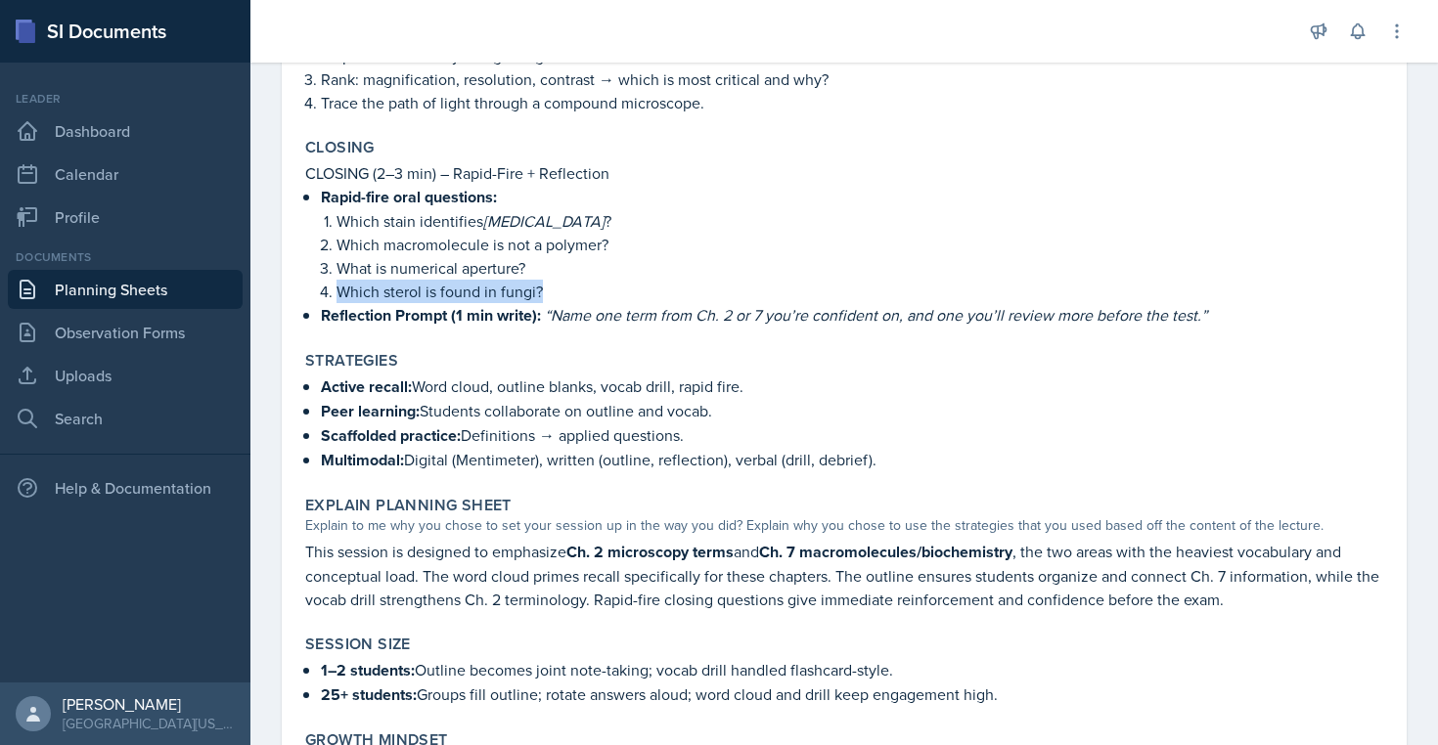
scroll to position [1087, 0]
